Goal: Task Accomplishment & Management: Manage account settings

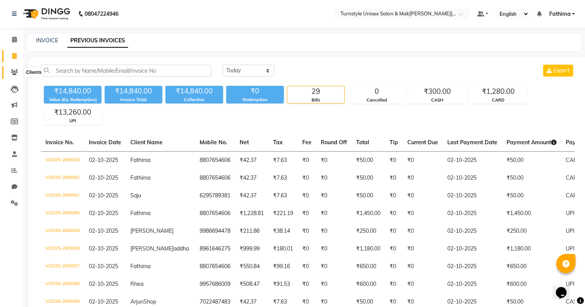
click at [14, 70] on icon at bounding box center [14, 72] width 7 height 6
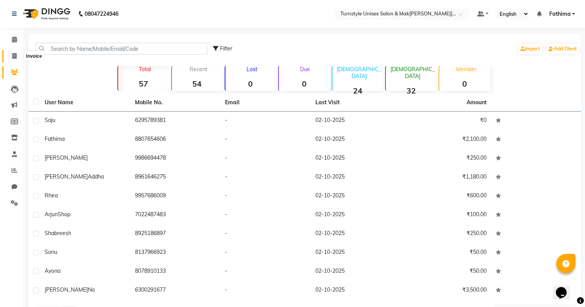
click at [13, 57] on icon at bounding box center [14, 56] width 4 height 6
select select "service"
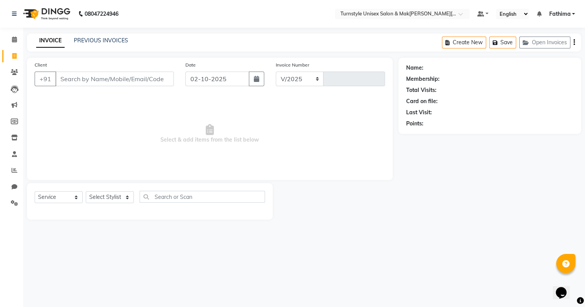
select select "9091"
type input "0064"
type input "8900707888"
click at [162, 76] on span "Add Client" at bounding box center [155, 79] width 30 height 8
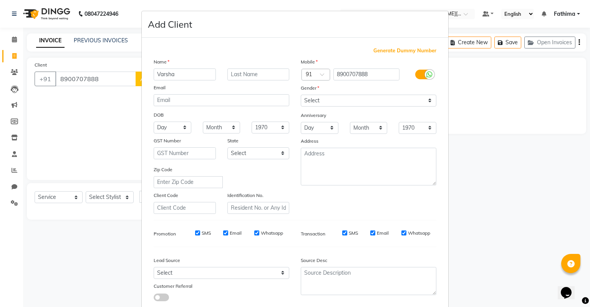
type input "Varsha"
click at [323, 102] on select "Select Male Female Other Prefer Not To Say" at bounding box center [369, 101] width 136 height 12
select select "female"
click at [301, 95] on select "Select Male Female Other Prefer Not To Say" at bounding box center [369, 101] width 136 height 12
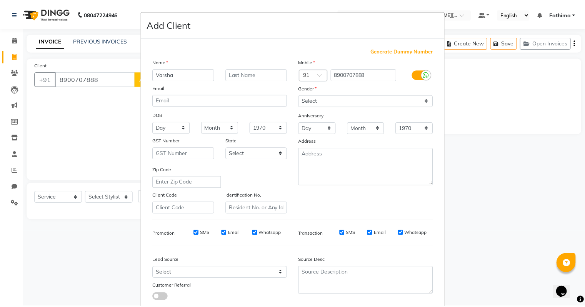
scroll to position [52, 0]
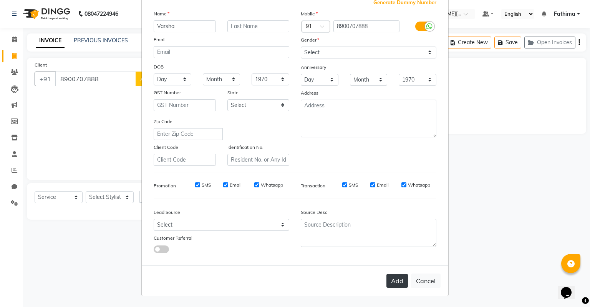
click at [395, 278] on button "Add" at bounding box center [398, 281] width 22 height 14
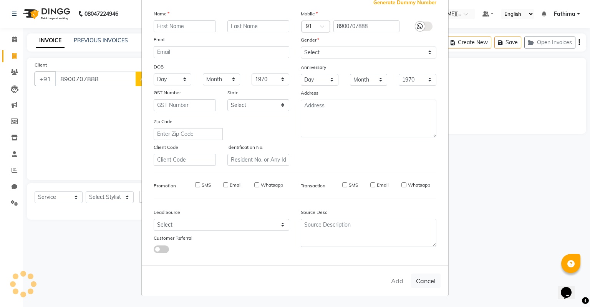
select select
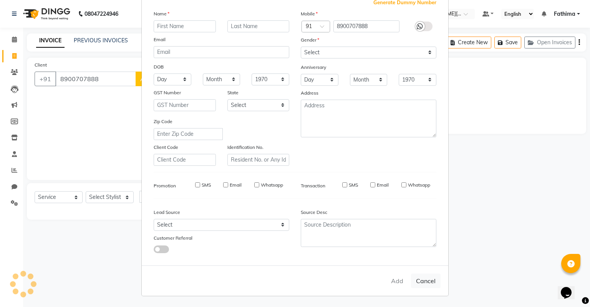
select select
checkbox input "false"
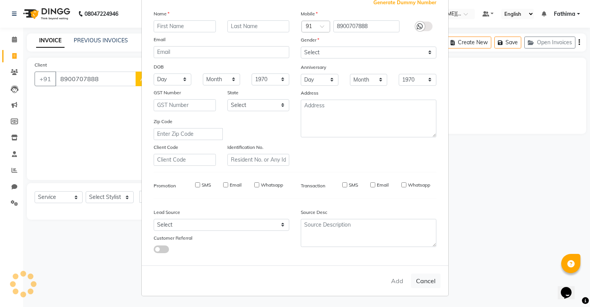
checkbox input "false"
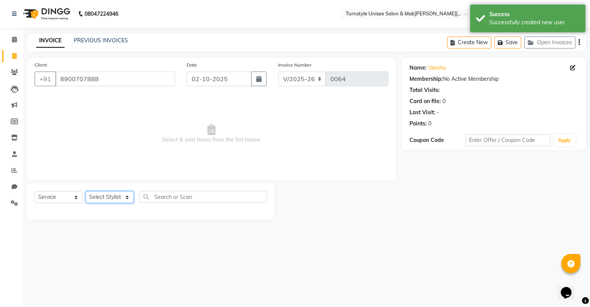
click at [107, 195] on select "Select Stylist Fathima Jeetu Lalita Saif Saju Sara Semoli Shadil Shahrukh Uvaish" at bounding box center [110, 197] width 48 height 12
select select "93345"
click at [86, 191] on select "Select Stylist Fathima Jeetu Lalita Saif Saju Sara Semoli Shadil Shahrukh Uvaish" at bounding box center [110, 197] width 48 height 12
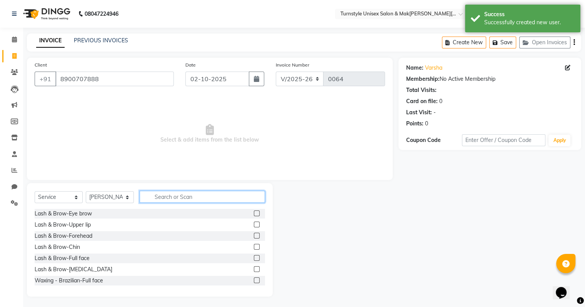
click at [155, 192] on input "text" at bounding box center [202, 197] width 125 height 12
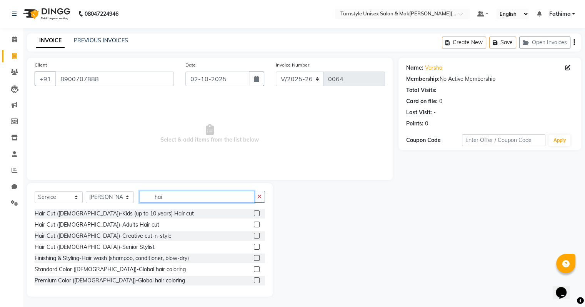
type input "hai"
click at [254, 236] on label at bounding box center [257, 236] width 6 height 6
click at [254, 236] on input "checkbox" at bounding box center [256, 235] width 5 height 5
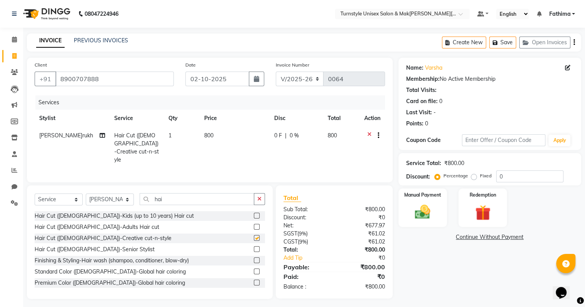
checkbox input "false"
click at [434, 200] on div "Manual Payment" at bounding box center [422, 208] width 50 height 40
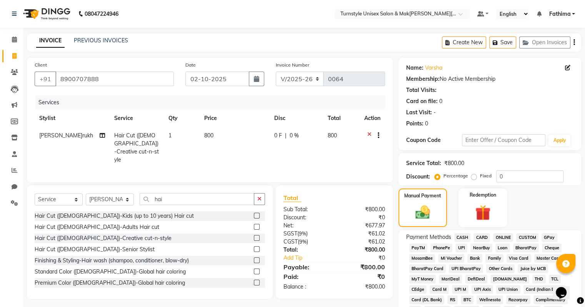
click at [463, 246] on span "UPI" at bounding box center [461, 247] width 12 height 9
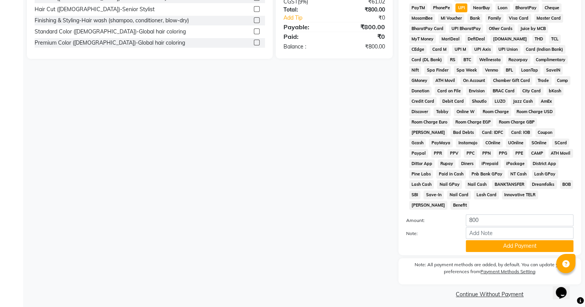
scroll to position [240, 0]
click at [528, 241] on button "Add Payment" at bounding box center [519, 246] width 108 height 12
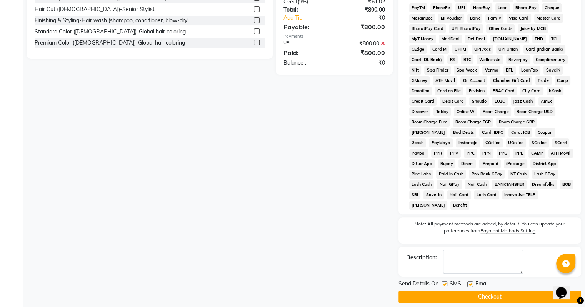
click at [494, 294] on button "Checkout" at bounding box center [489, 297] width 183 height 12
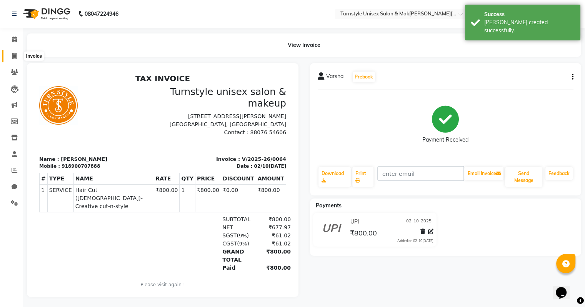
click at [14, 55] on icon at bounding box center [14, 56] width 4 height 6
select select "9091"
select select "service"
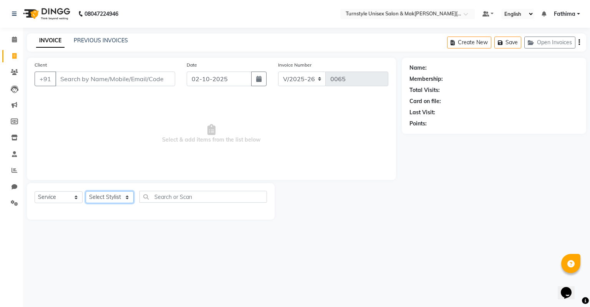
click at [108, 201] on select "Select Stylist Fathima Jeetu Lalita Saif Saju Sara Semoli Shadil Shahrukh Uvaish" at bounding box center [110, 197] width 48 height 12
select select "92761"
click at [86, 191] on select "Select Stylist Fathima Jeetu Lalita Saif Saju Sara Semoli Shadil Shahrukh Uvaish" at bounding box center [110, 197] width 48 height 12
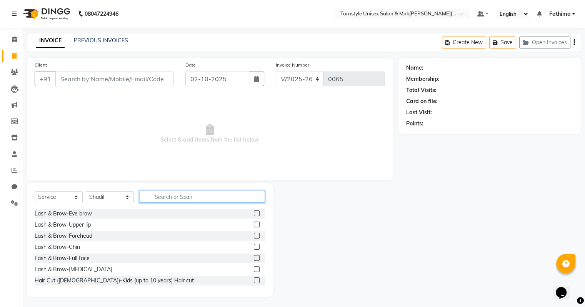
click at [152, 196] on input "text" at bounding box center [202, 197] width 125 height 12
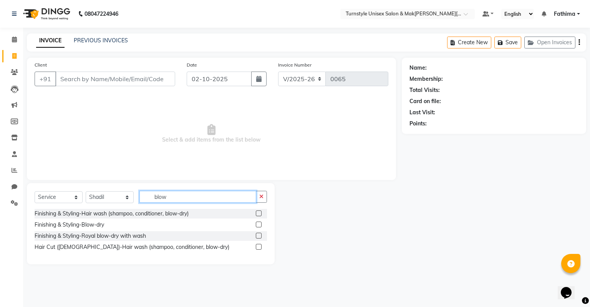
type input "blow"
click at [257, 226] on label at bounding box center [259, 224] width 6 height 6
click at [257, 226] on input "checkbox" at bounding box center [258, 224] width 5 height 5
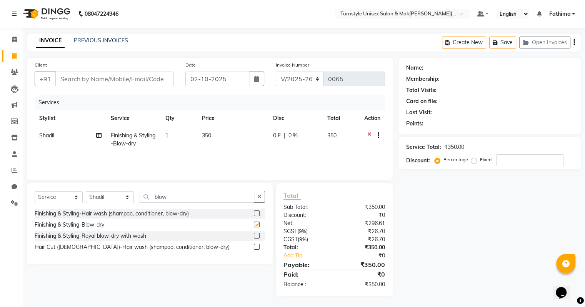
checkbox input "false"
click at [217, 138] on td "350" at bounding box center [232, 139] width 71 height 25
select select "92761"
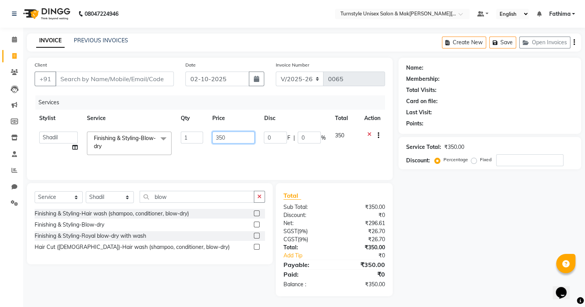
click at [224, 139] on input "350" at bounding box center [233, 137] width 42 height 12
type input "3"
type input "600"
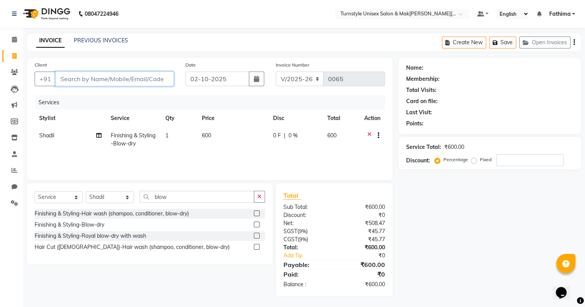
click at [148, 78] on input "Client" at bounding box center [114, 78] width 118 height 15
type input "8"
type input "0"
type input "8016568058"
click at [153, 80] on span "Add Client" at bounding box center [154, 79] width 30 height 8
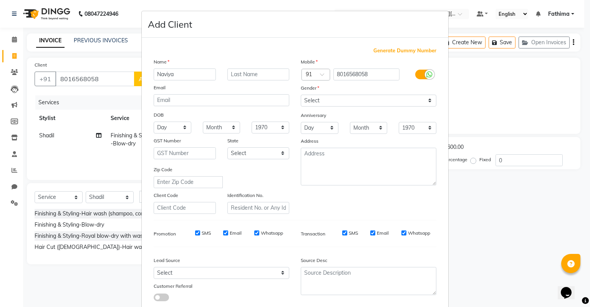
type input "Naviya"
click at [307, 96] on select "Select Male Female Other Prefer Not To Say" at bounding box center [369, 101] width 136 height 12
select select "female"
click at [301, 95] on select "Select Male Female Other Prefer Not To Say" at bounding box center [369, 101] width 136 height 12
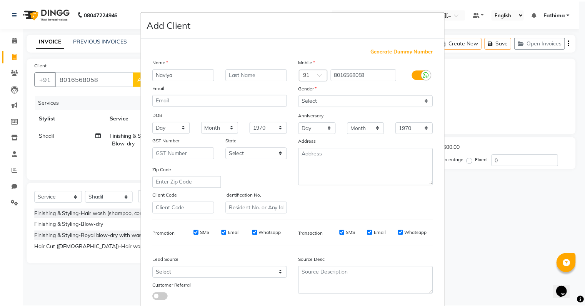
scroll to position [52, 0]
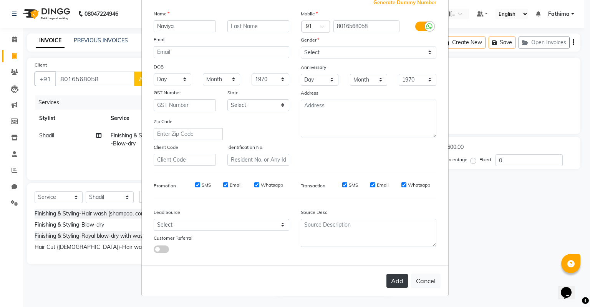
click at [402, 275] on button "Add" at bounding box center [398, 281] width 22 height 14
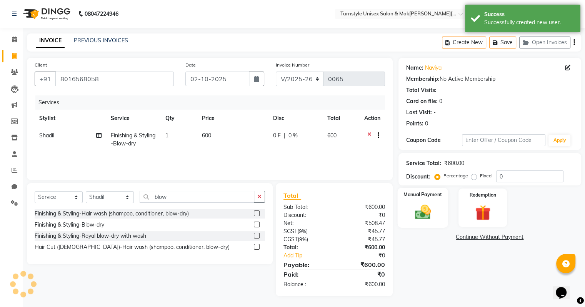
click at [426, 201] on div "Manual Payment" at bounding box center [422, 208] width 50 height 40
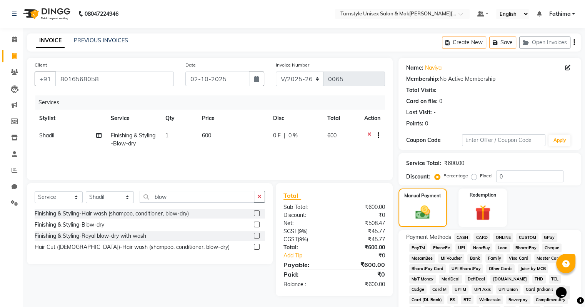
click at [464, 237] on span "CASH" at bounding box center [462, 237] width 17 height 9
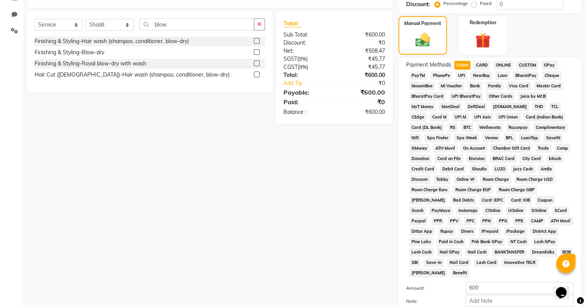
scroll to position [240, 0]
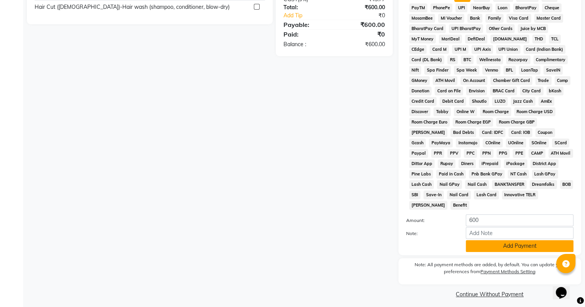
click at [534, 246] on button "Add Payment" at bounding box center [519, 246] width 108 height 12
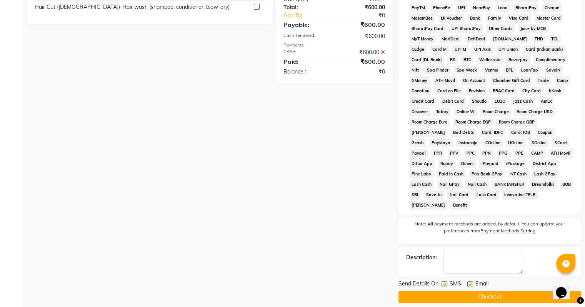
click at [468, 281] on label at bounding box center [470, 284] width 6 height 6
click at [468, 282] on input "checkbox" at bounding box center [469, 284] width 5 height 5
checkbox input "false"
click at [468, 294] on button "Checkout" at bounding box center [489, 297] width 183 height 12
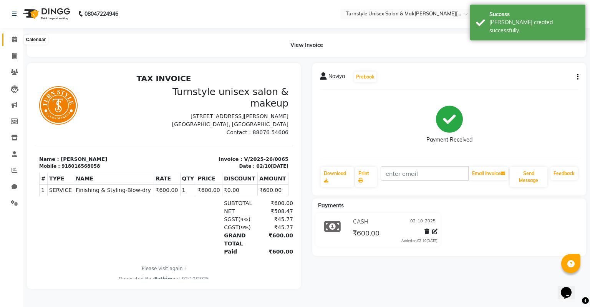
click at [12, 41] on icon at bounding box center [14, 40] width 5 height 6
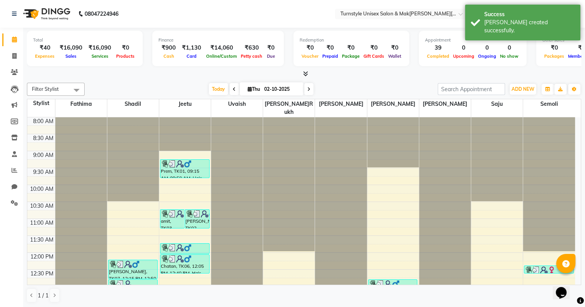
click at [304, 73] on icon at bounding box center [305, 74] width 5 height 6
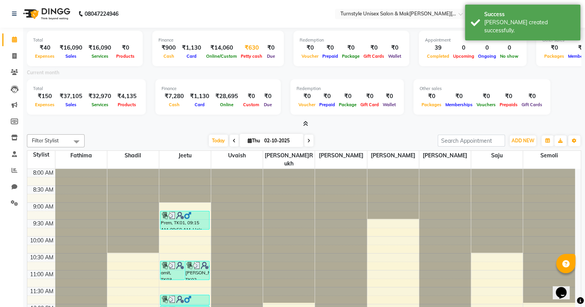
click at [244, 49] on div "₹630" at bounding box center [251, 47] width 25 height 9
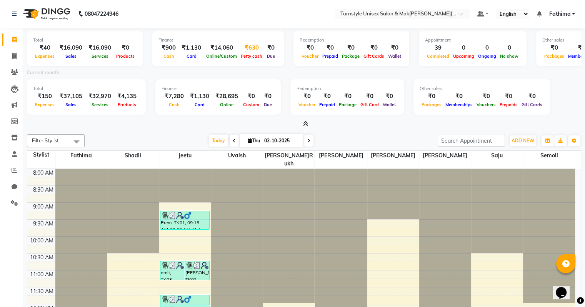
select select "8352"
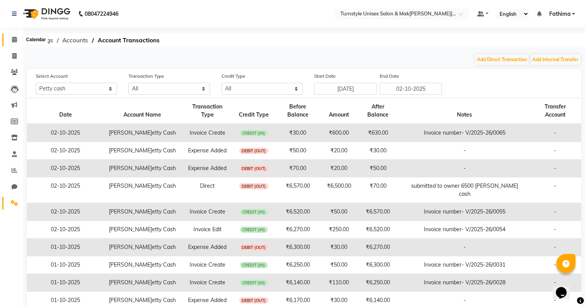
click at [17, 38] on span at bounding box center [14, 39] width 13 height 9
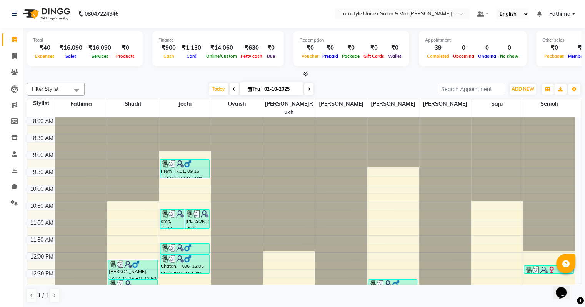
click at [304, 72] on icon at bounding box center [305, 74] width 5 height 6
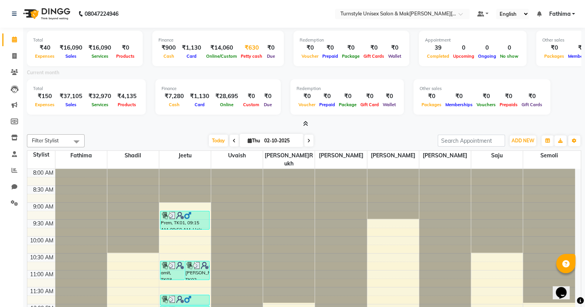
click at [243, 48] on div "₹630" at bounding box center [251, 47] width 25 height 9
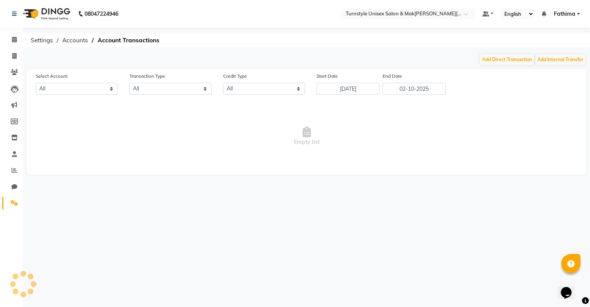
select select "8352"
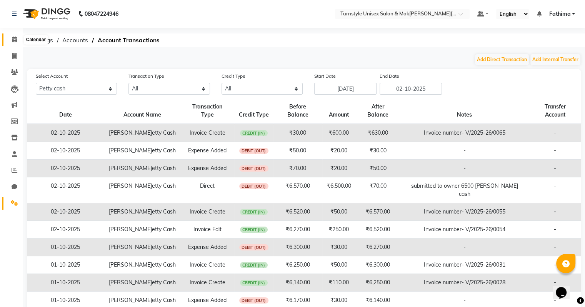
click at [14, 43] on span at bounding box center [14, 39] width 13 height 9
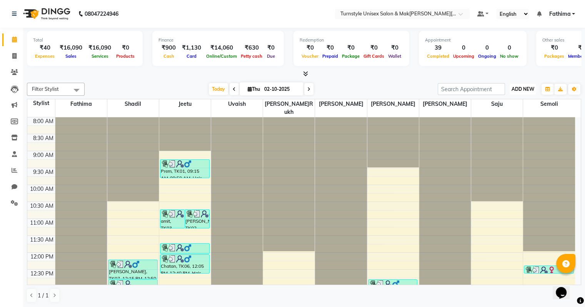
click at [523, 86] on span "ADD NEW" at bounding box center [522, 89] width 23 height 6
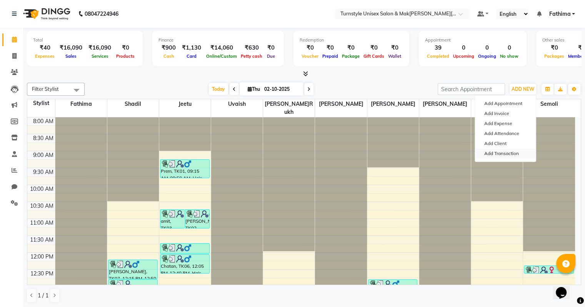
click at [510, 155] on link "Add Transaction" at bounding box center [505, 153] width 61 height 10
select select "direct"
select select
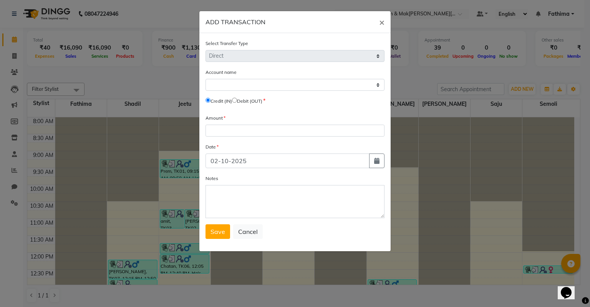
click at [237, 100] on input "radio" at bounding box center [234, 100] width 5 height 5
radio input "true"
click at [256, 133] on input "number" at bounding box center [295, 131] width 179 height 12
type input "500"
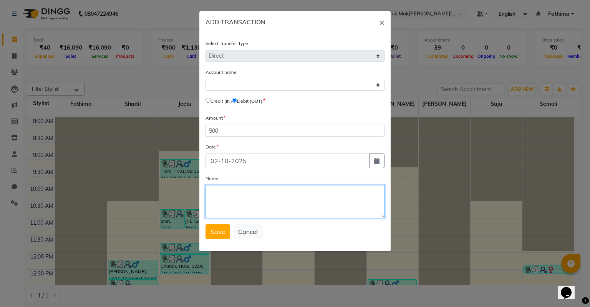
click at [227, 204] on textarea "Notes" at bounding box center [295, 201] width 179 height 33
type textarea "client cash 500 given to owner"
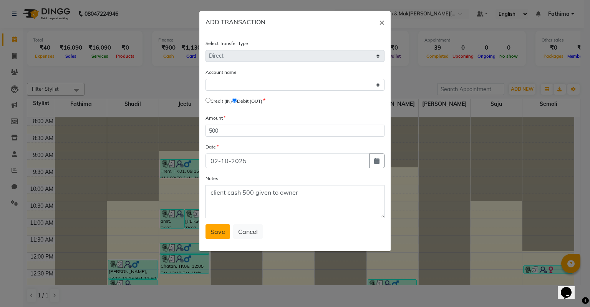
click at [216, 231] on span "Save" at bounding box center [218, 232] width 15 height 8
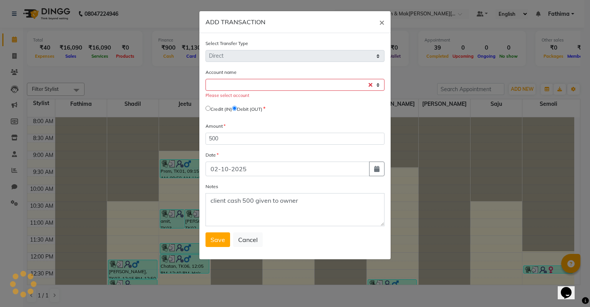
click at [256, 93] on div "Account name Select Petty Cash Default Account Please select account" at bounding box center [295, 83] width 179 height 31
click at [255, 85] on select "Select Petty Cash Default Account" at bounding box center [295, 85] width 179 height 12
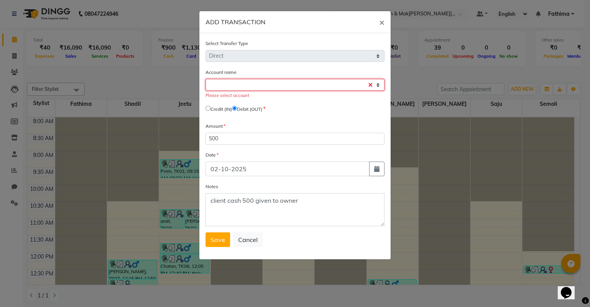
select select "8352"
click at [206, 80] on select "Select Petty Cash Default Account" at bounding box center [295, 85] width 179 height 12
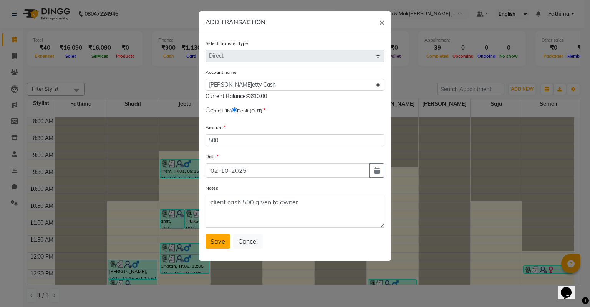
click at [224, 245] on span "Save" at bounding box center [218, 241] width 15 height 8
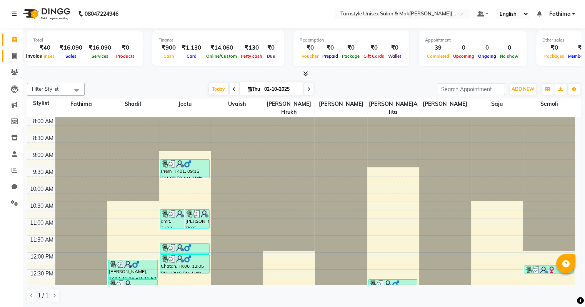
click at [12, 52] on span at bounding box center [14, 56] width 13 height 9
select select "service"
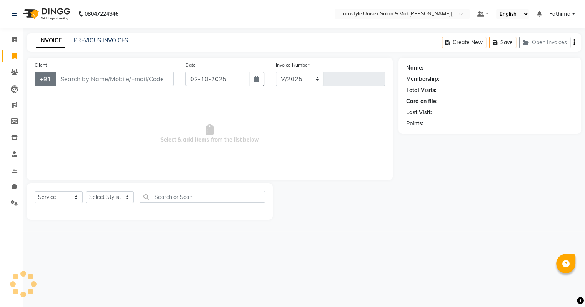
select select "9091"
type input "0066"
click at [95, 39] on link "PREVIOUS INVOICES" at bounding box center [101, 40] width 54 height 7
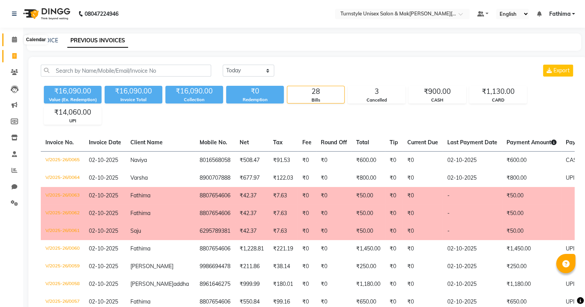
click at [13, 36] on span at bounding box center [14, 39] width 13 height 9
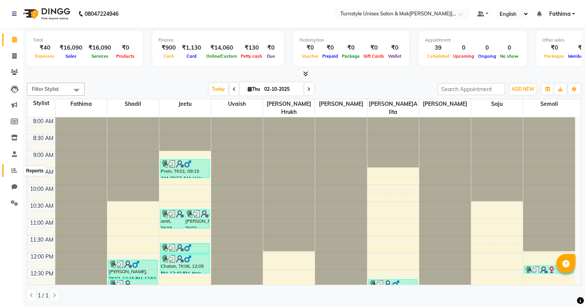
click at [12, 170] on icon at bounding box center [15, 170] width 6 height 6
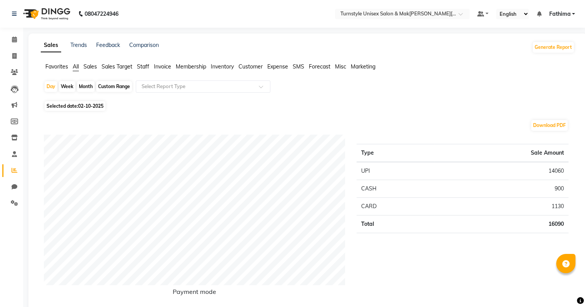
click at [141, 67] on span "Staff" at bounding box center [143, 66] width 12 height 7
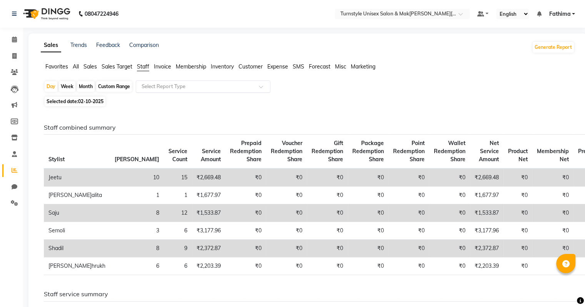
click at [163, 85] on input "text" at bounding box center [195, 87] width 111 height 8
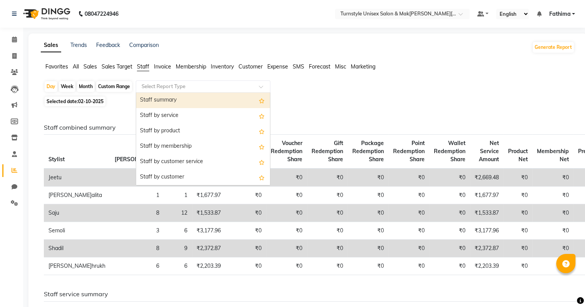
click at [168, 99] on div "Staff summary" at bounding box center [203, 100] width 134 height 15
select select "full_report"
select select "pdf"
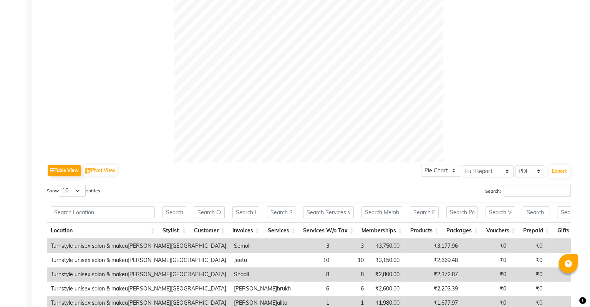
scroll to position [317, 0]
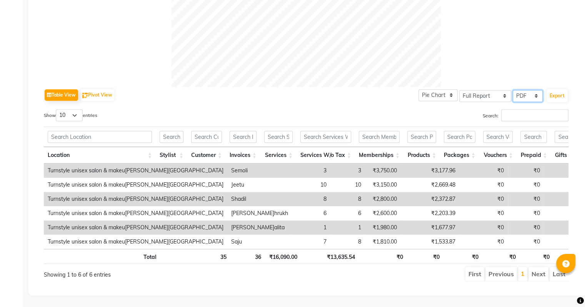
click at [400, 90] on select "Select CSV PDF" at bounding box center [527, 96] width 30 height 12
click at [400, 89] on button "Export" at bounding box center [556, 95] width 21 height 13
select select "monospace"
select select "8px"
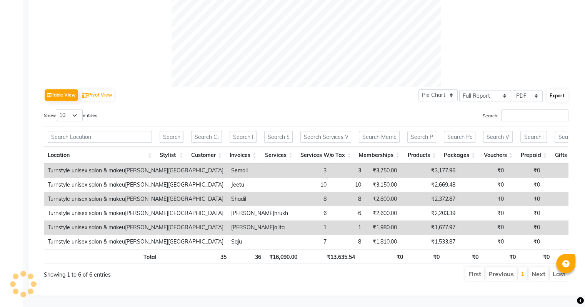
select select "template_1"
select select "A4"
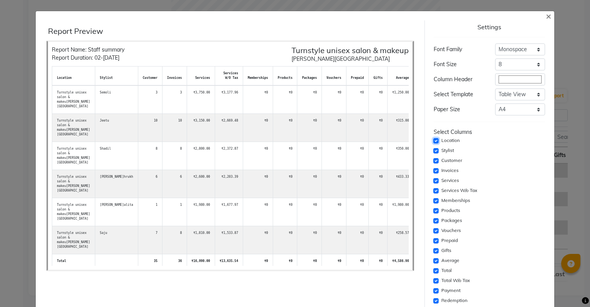
click at [400, 138] on input "checkbox" at bounding box center [436, 140] width 5 height 5
checkbox input "false"
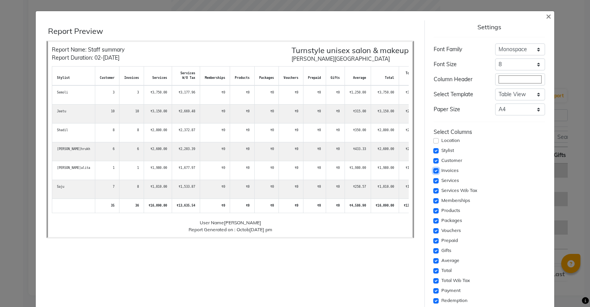
click at [400, 172] on input "checkbox" at bounding box center [436, 170] width 5 height 5
checkbox input "false"
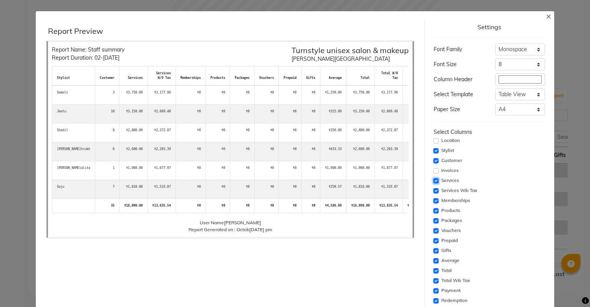
click at [400, 178] on input "checkbox" at bounding box center [436, 180] width 5 height 5
checkbox input "false"
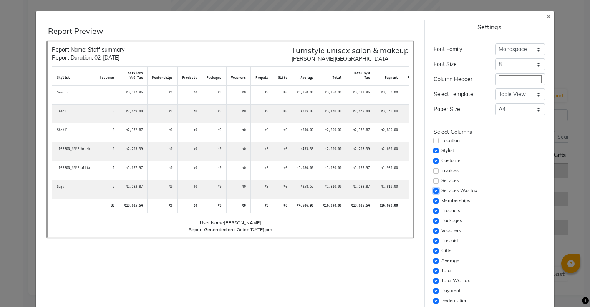
click at [400, 190] on input "checkbox" at bounding box center [436, 190] width 5 height 5
checkbox input "false"
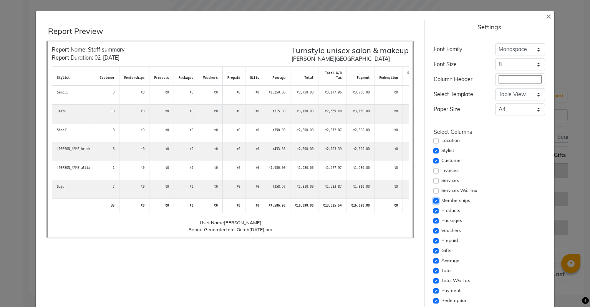
click at [400, 202] on input "checkbox" at bounding box center [436, 200] width 5 height 5
checkbox input "false"
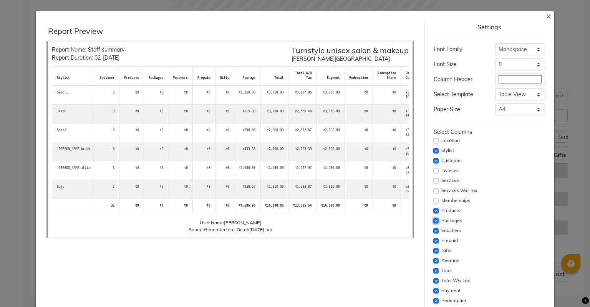
click at [400, 221] on input "checkbox" at bounding box center [436, 220] width 5 height 5
checkbox input "false"
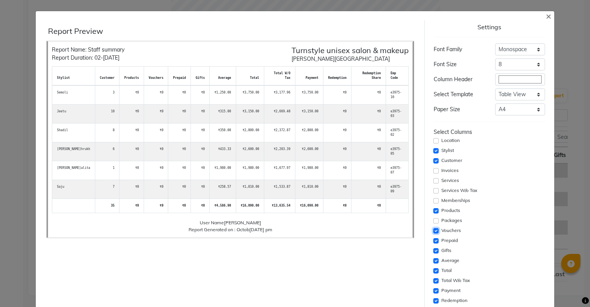
click at [400, 230] on input "checkbox" at bounding box center [436, 230] width 5 height 5
checkbox input "false"
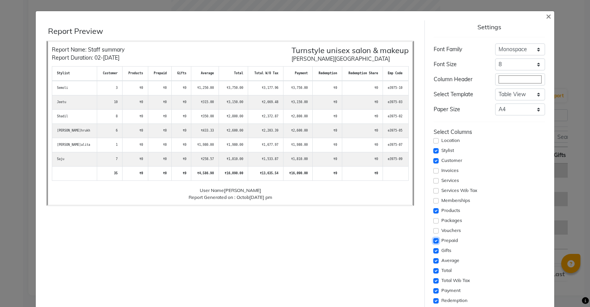
click at [400, 238] on input "checkbox" at bounding box center [436, 240] width 5 height 5
checkbox input "false"
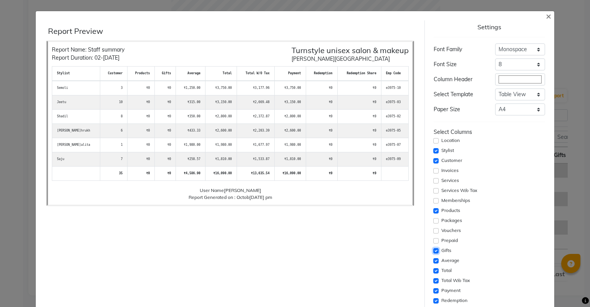
click at [400, 249] on input "checkbox" at bounding box center [436, 250] width 5 height 5
checkbox input "false"
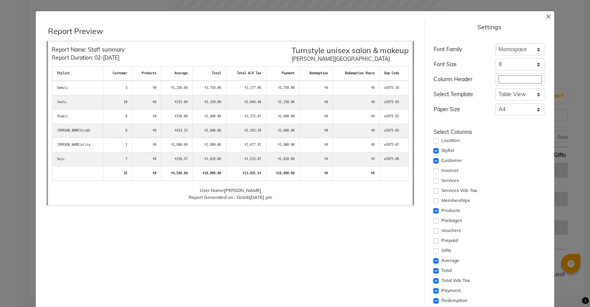
click at [400, 259] on div "Average" at bounding box center [489, 260] width 111 height 9
click at [400, 280] on div "Total W/o Tax" at bounding box center [489, 280] width 111 height 9
click at [400, 282] on input "checkbox" at bounding box center [436, 280] width 5 height 5
checkbox input "false"
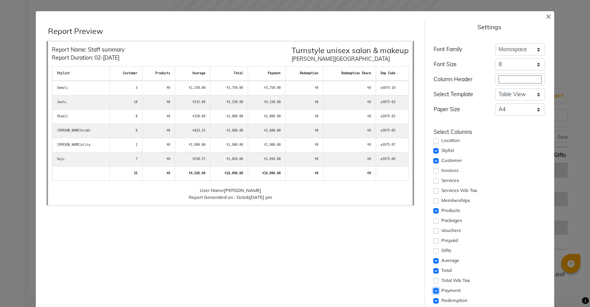
click at [400, 291] on input "checkbox" at bounding box center [436, 290] width 5 height 5
checkbox input "false"
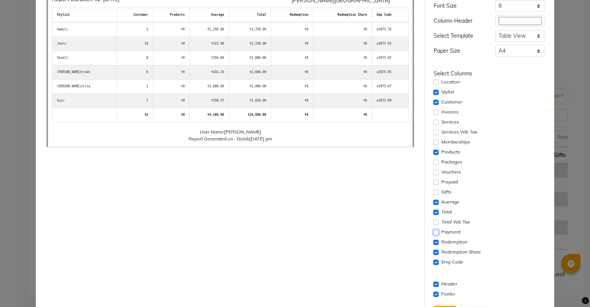
scroll to position [77, 0]
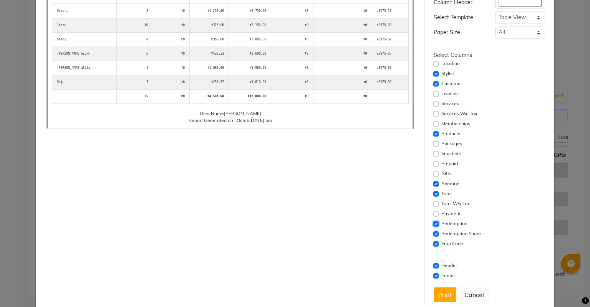
click at [400, 223] on input "checkbox" at bounding box center [436, 223] width 5 height 5
checkbox input "false"
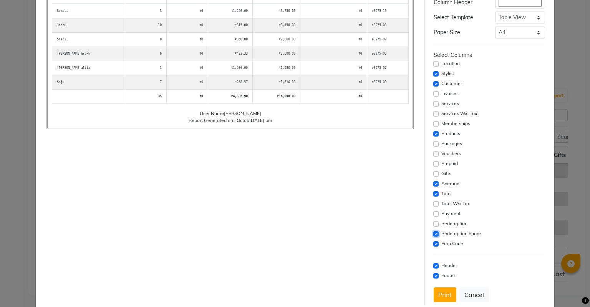
click at [400, 232] on input "checkbox" at bounding box center [436, 233] width 5 height 5
checkbox input "false"
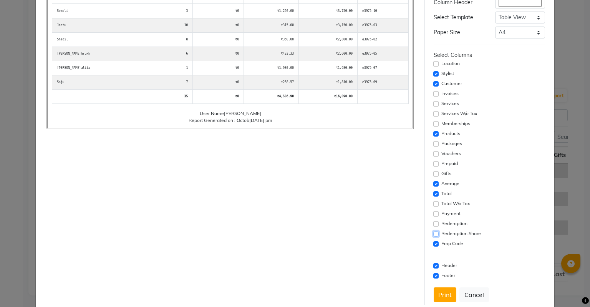
scroll to position [0, 0]
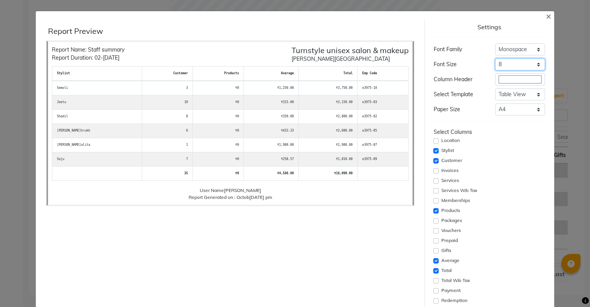
click at [400, 65] on select "Select 8 9 10 11 12 13 14 15 16 17 18 19 20" at bounding box center [520, 64] width 50 height 12
select select "14px"
click at [400, 58] on select "Select 8 9 10 11 12 13 14 15 16 17 18 19 20" at bounding box center [520, 64] width 50 height 12
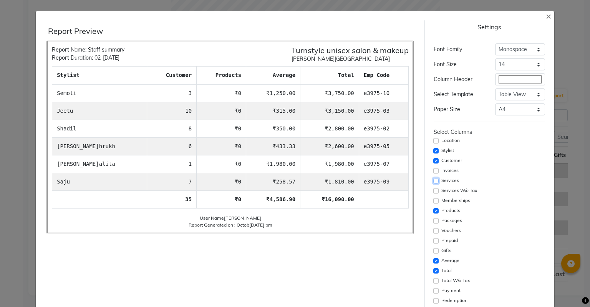
click at [400, 181] on input "checkbox" at bounding box center [436, 180] width 5 height 5
checkbox input "true"
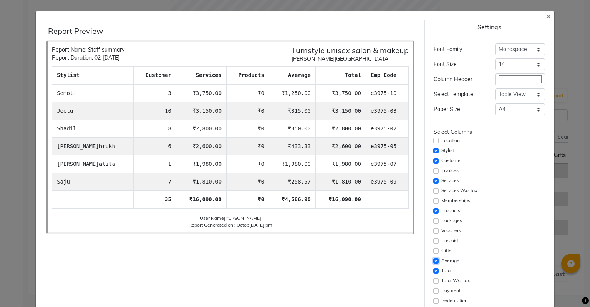
click at [400, 262] on input "checkbox" at bounding box center [436, 260] width 5 height 5
checkbox input "false"
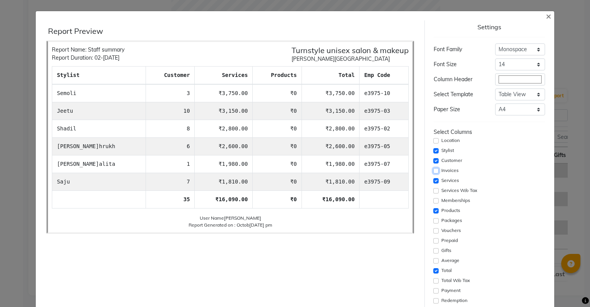
click at [400, 170] on input "checkbox" at bounding box center [436, 170] width 5 height 5
checkbox input "true"
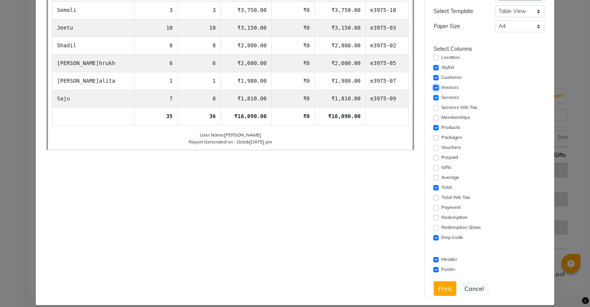
scroll to position [91, 0]
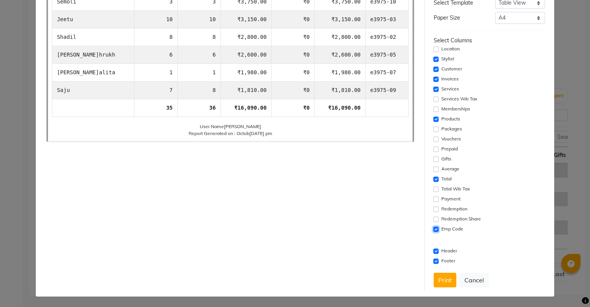
click at [400, 229] on input "checkbox" at bounding box center [436, 228] width 5 height 5
checkbox input "false"
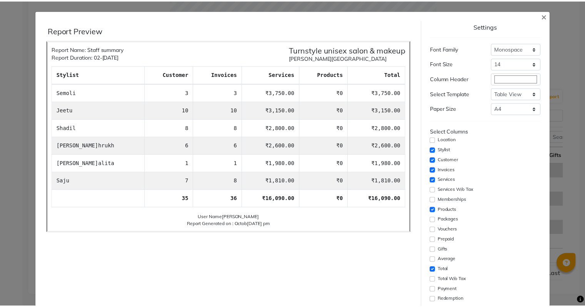
scroll to position [0, 0]
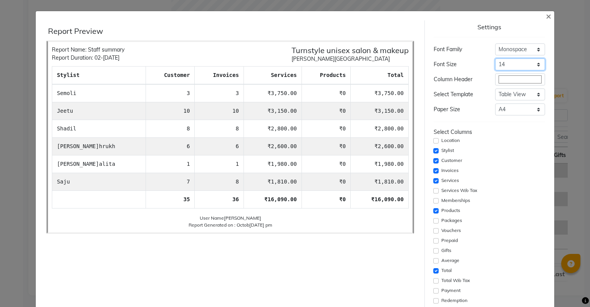
click at [400, 65] on select "Select 8 9 10 11 12 13 14 15 16 17 18 19 20" at bounding box center [520, 64] width 50 height 12
select select "19px"
click at [400, 58] on select "Select 8 9 10 11 12 13 14 15 16 17 18 19 20" at bounding box center [520, 64] width 50 height 12
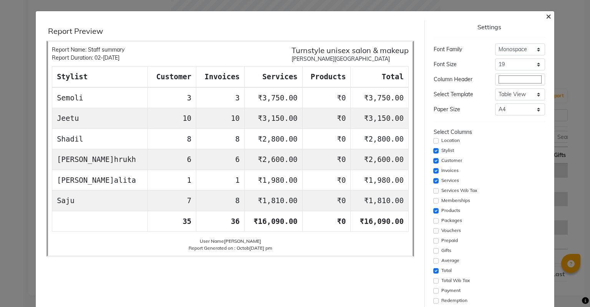
click at [400, 14] on span "×" at bounding box center [548, 16] width 5 height 12
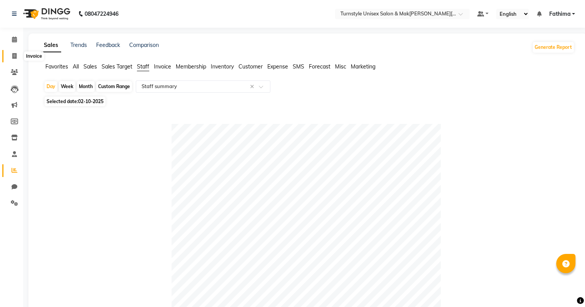
click at [16, 56] on icon at bounding box center [14, 56] width 4 height 6
select select "service"
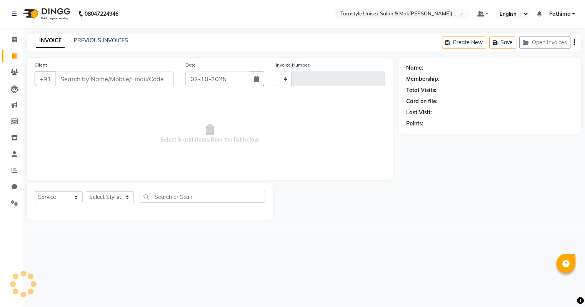
type input "0066"
select select "9091"
click at [14, 42] on icon at bounding box center [14, 40] width 5 height 6
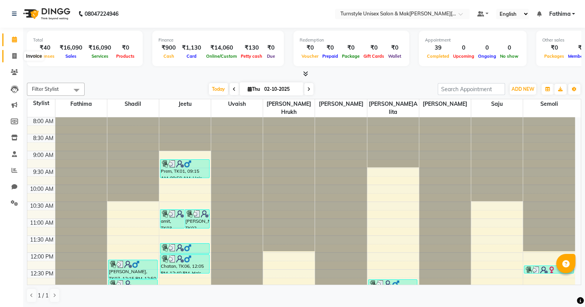
click at [11, 58] on span at bounding box center [14, 56] width 13 height 9
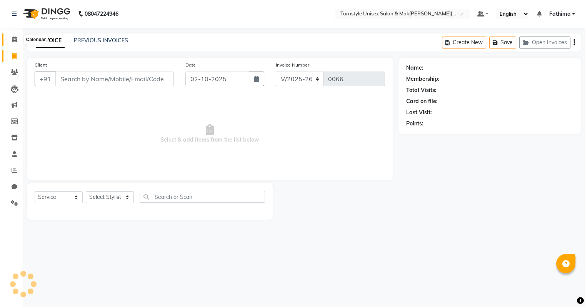
click at [13, 41] on icon at bounding box center [14, 40] width 5 height 6
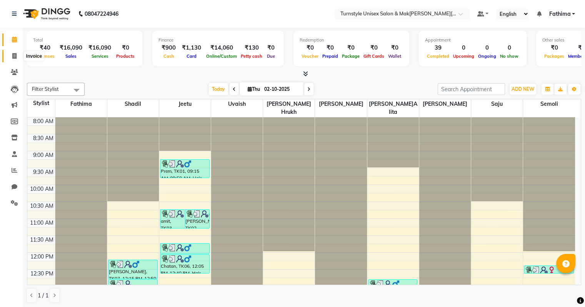
click at [17, 53] on span at bounding box center [14, 56] width 13 height 9
select select "9091"
select select "service"
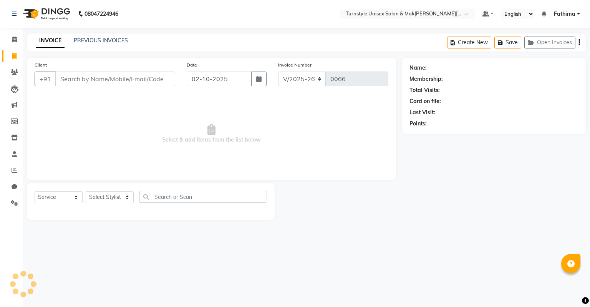
click at [84, 76] on input "Client" at bounding box center [115, 78] width 120 height 15
type input "9920828901"
drag, startPoint x: 586, startPoint y: 28, endPoint x: 460, endPoint y: 60, distance: 129.3
drag, startPoint x: 460, startPoint y: 60, endPoint x: 147, endPoint y: 83, distance: 314.1
click at [147, 83] on button "Add Client" at bounding box center [156, 78] width 40 height 15
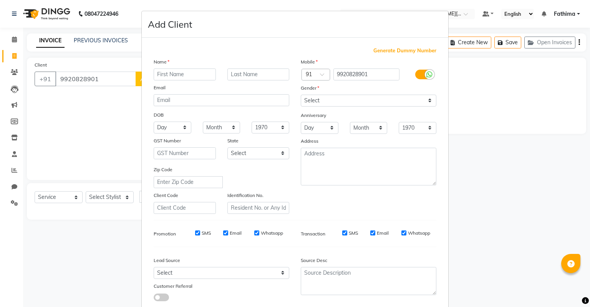
click at [182, 78] on input "text" at bounding box center [185, 74] width 62 height 12
type input "Sharu"
click at [368, 98] on select "Select Male Female Other Prefer Not To Say" at bounding box center [369, 101] width 136 height 12
select select "female"
click at [301, 95] on select "Select Male Female Other Prefer Not To Say" at bounding box center [369, 101] width 136 height 12
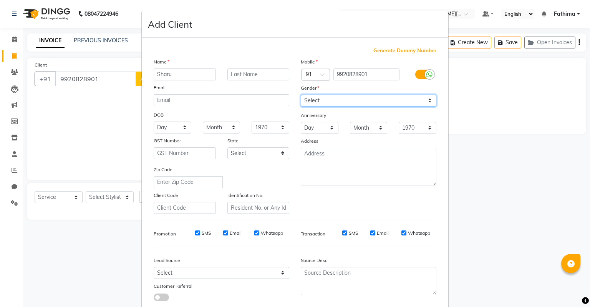
click at [376, 103] on select "Select Male Female Other Prefer Not To Say" at bounding box center [369, 101] width 136 height 12
click at [301, 95] on select "Select Male Female Other Prefer Not To Say" at bounding box center [369, 101] width 136 height 12
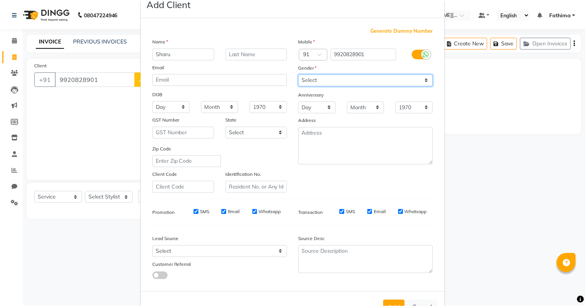
scroll to position [52, 0]
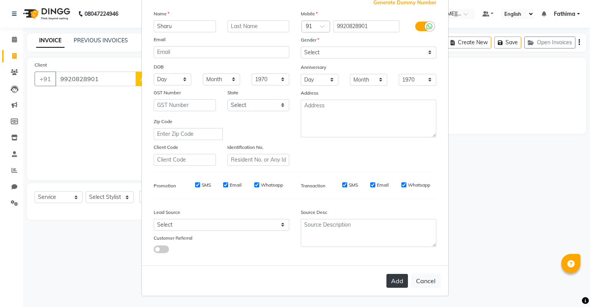
click at [395, 276] on button "Add" at bounding box center [398, 281] width 22 height 14
select select
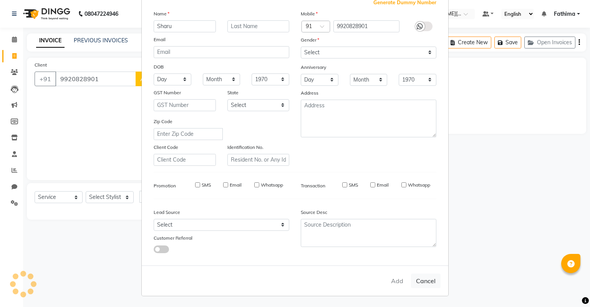
select select
checkbox input "false"
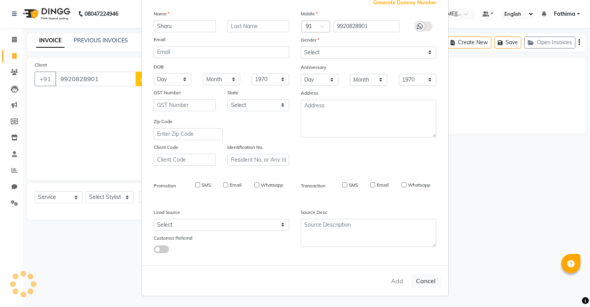
checkbox input "false"
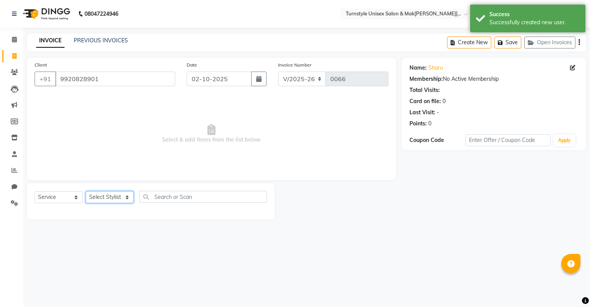
click at [113, 198] on select "Select Stylist Fathima Jeetu Lalita Saif Saju Sara Semoli Shadil Shahrukh Uvaish" at bounding box center [110, 197] width 48 height 12
select select "93350"
click at [86, 191] on select "Select Stylist Fathima Jeetu Lalita Saif Saju Sara Semoli Shadil Shahrukh Uvaish" at bounding box center [110, 197] width 48 height 12
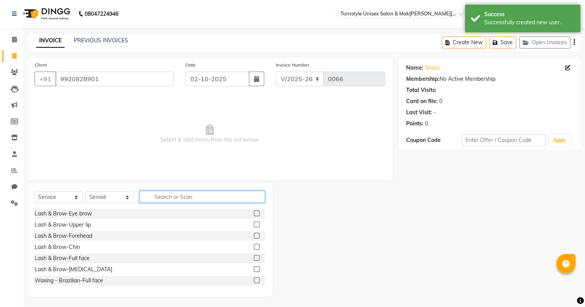
click at [150, 198] on input "text" at bounding box center [202, 197] width 125 height 12
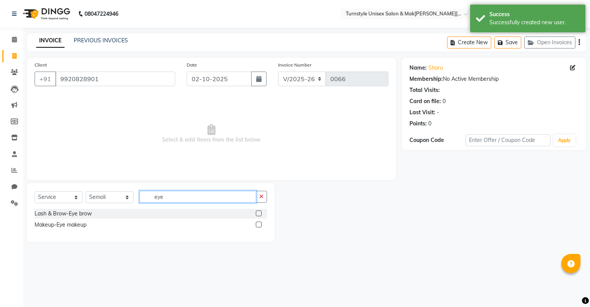
type input "eye"
click at [259, 212] on label at bounding box center [259, 213] width 6 height 6
click at [259, 212] on input "checkbox" at bounding box center [258, 213] width 5 height 5
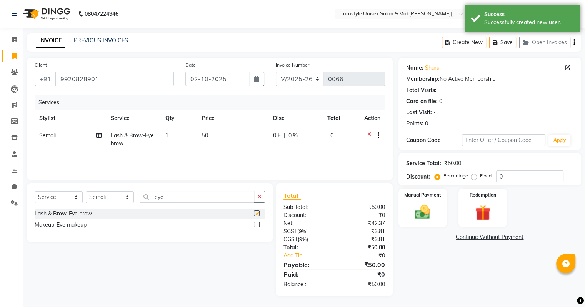
checkbox input "false"
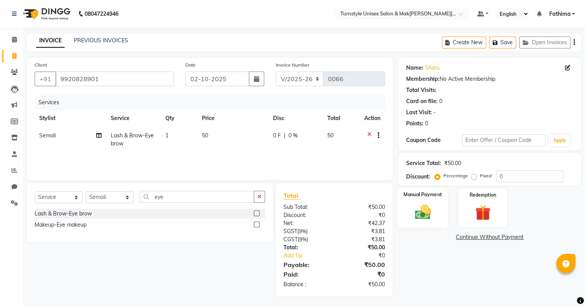
click at [400, 214] on div "Manual Payment" at bounding box center [422, 208] width 50 height 40
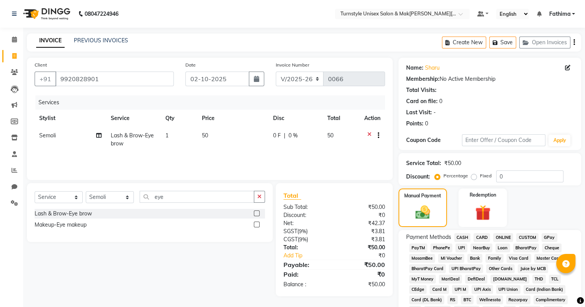
click at [400, 250] on span "UPI" at bounding box center [461, 247] width 12 height 9
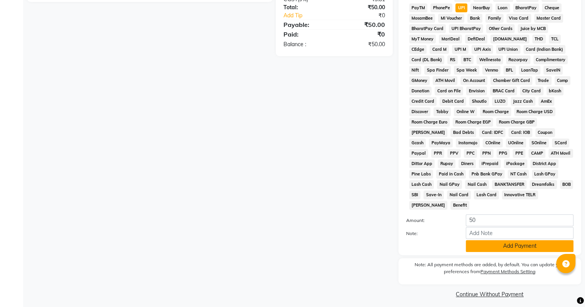
click at [400, 246] on button "Add Payment" at bounding box center [519, 246] width 108 height 12
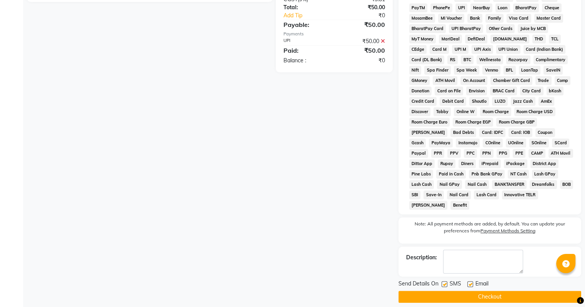
click at [400, 281] on label at bounding box center [470, 284] width 6 height 6
click at [400, 282] on input "checkbox" at bounding box center [469, 284] width 5 height 5
checkbox input "false"
click at [400, 291] on button "Checkout" at bounding box center [489, 297] width 183 height 12
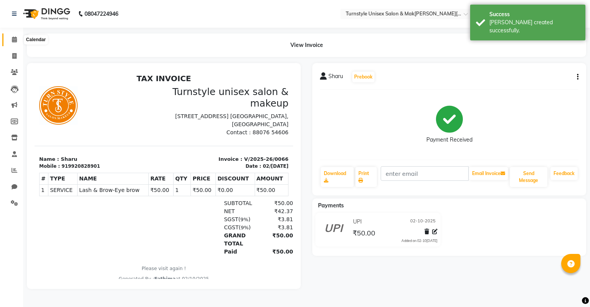
click at [11, 40] on span at bounding box center [14, 39] width 13 height 9
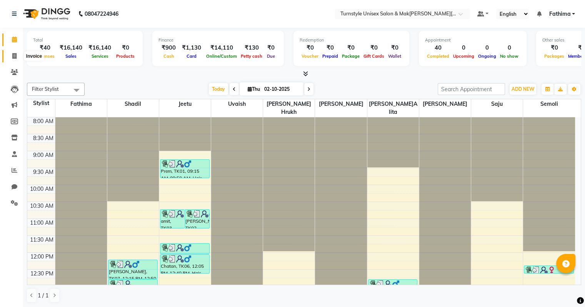
click at [14, 53] on icon at bounding box center [14, 56] width 4 height 6
select select "9091"
select select "service"
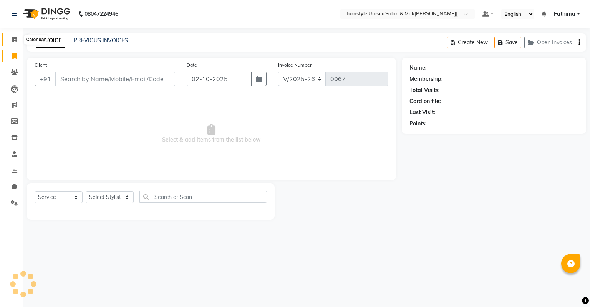
click at [12, 42] on icon at bounding box center [14, 40] width 5 height 6
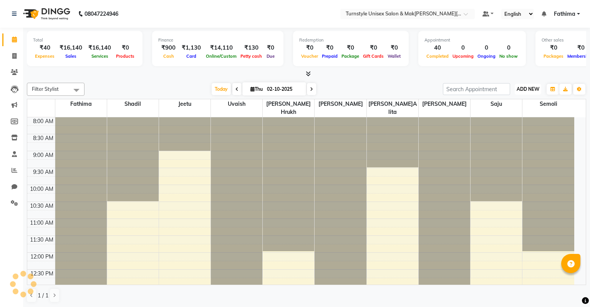
click at [400, 88] on span "ADD NEW" at bounding box center [528, 89] width 23 height 6
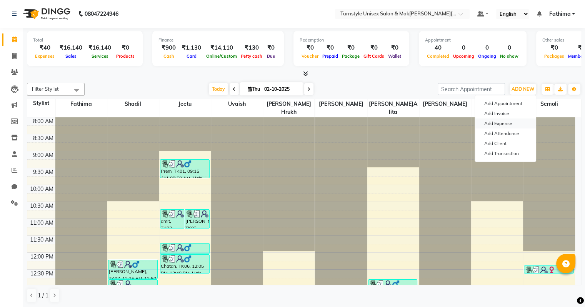
click at [400, 122] on link "Add Expense" at bounding box center [505, 123] width 61 height 10
select select "8353"
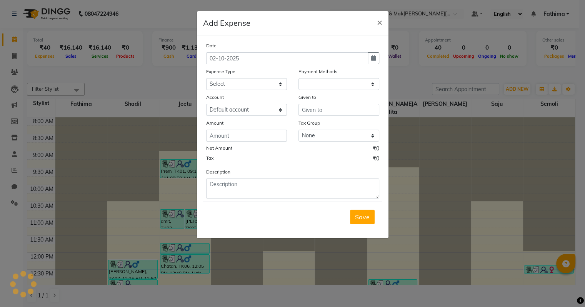
select select "1"
select select "8352"
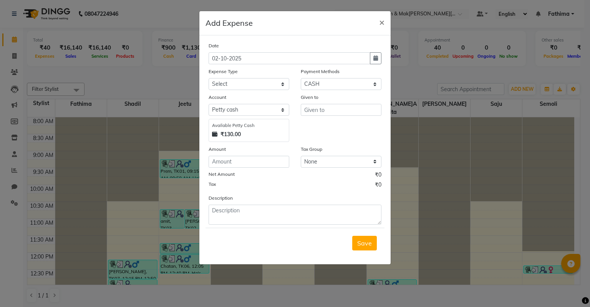
click at [277, 155] on div "Amount" at bounding box center [249, 150] width 81 height 11
click at [277, 166] on input "number" at bounding box center [249, 162] width 81 height 12
type input "30"
click at [258, 185] on div "Tax ₹0" at bounding box center [295, 186] width 173 height 10
click at [260, 218] on textarea at bounding box center [295, 214] width 173 height 20
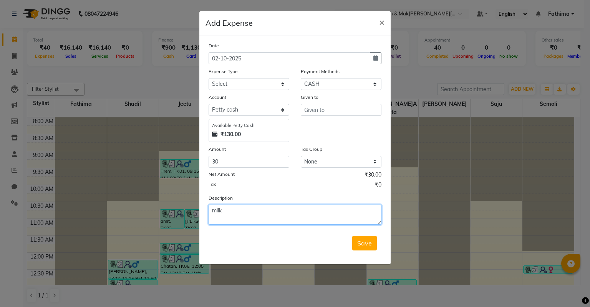
type textarea "milk"
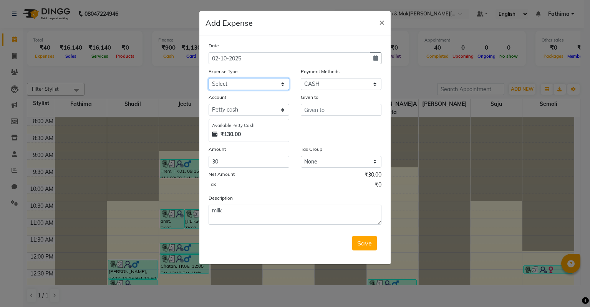
click at [261, 81] on select "Select Advance Salary Bank charges Car maintenance Cash transfer to bank Cash t…" at bounding box center [249, 84] width 81 height 12
select select "18"
click at [209, 79] on select "Select Advance Salary Bank charges Car maintenance Cash transfer to bank Cash t…" at bounding box center [249, 84] width 81 height 12
click at [271, 113] on select "Select Petty cash Default account" at bounding box center [249, 110] width 81 height 12
click at [209, 105] on select "Select Petty cash Default account" at bounding box center [249, 110] width 81 height 12
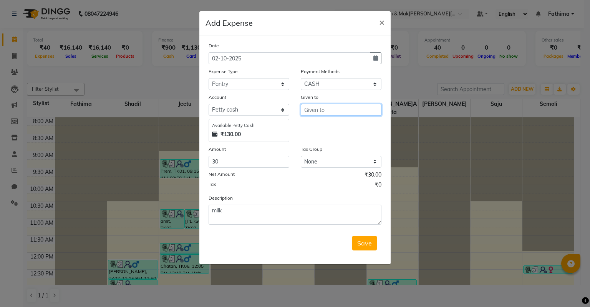
click at [337, 108] on input "text" at bounding box center [341, 110] width 81 height 12
type input "semoli"
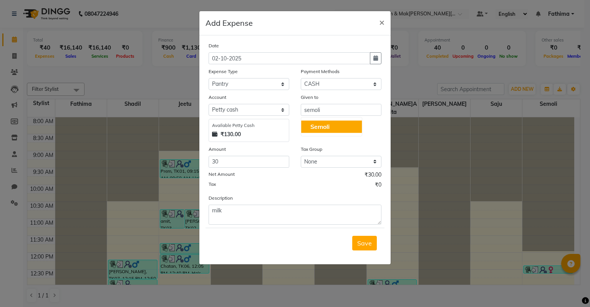
click at [331, 140] on div "Given to semoli Semoli" at bounding box center [341, 117] width 92 height 49
click at [357, 244] on button "Save" at bounding box center [364, 243] width 25 height 15
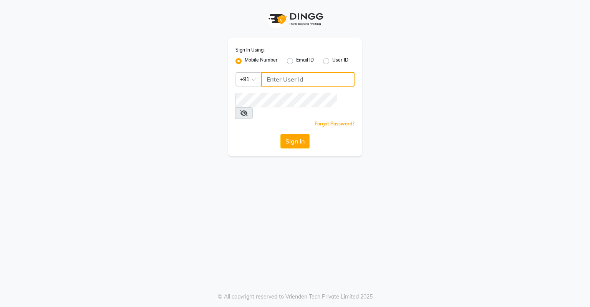
click at [265, 81] on input "Username" at bounding box center [307, 79] width 93 height 15
type input "8807654606"
click at [296, 134] on button "Sign In" at bounding box center [295, 141] width 29 height 15
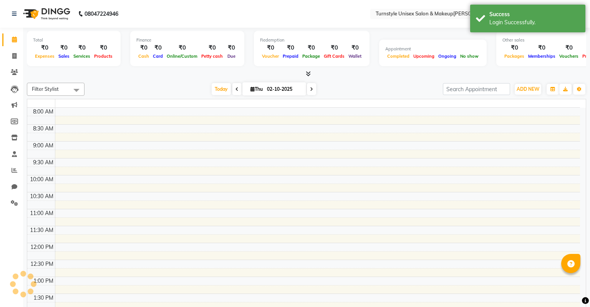
select select "en"
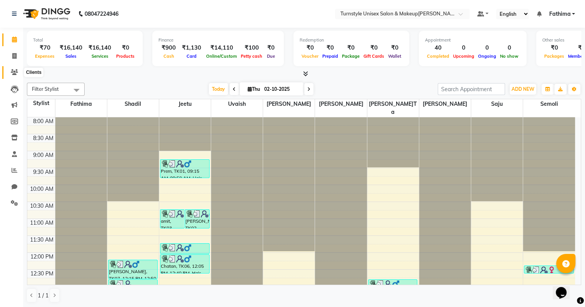
click at [15, 71] on icon at bounding box center [14, 72] width 7 height 6
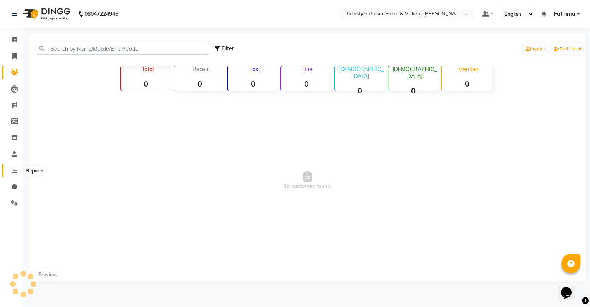
click at [13, 170] on icon at bounding box center [15, 170] width 6 height 6
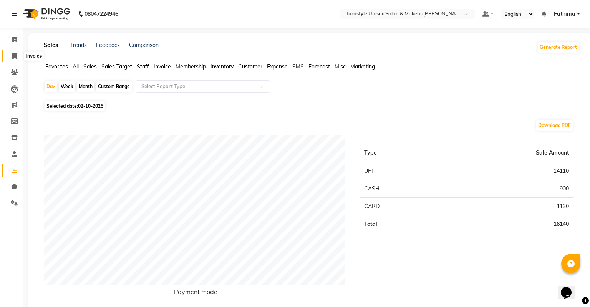
click at [14, 52] on span at bounding box center [14, 56] width 13 height 9
select select "service"
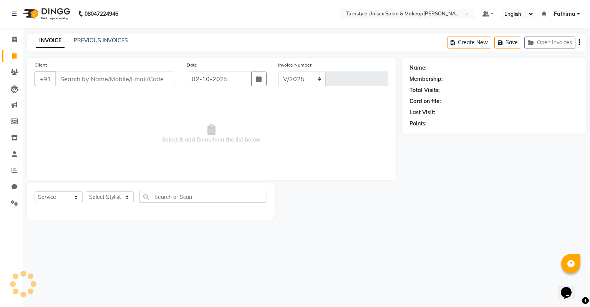
select select "9091"
type input "0067"
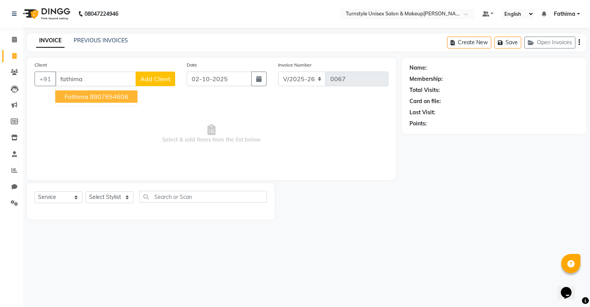
click at [100, 96] on ngb-highlight "8807654606" at bounding box center [109, 97] width 38 height 8
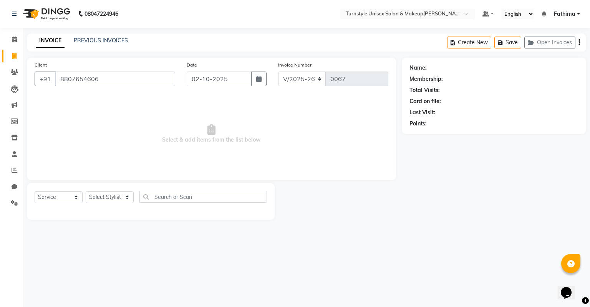
type input "8807654606"
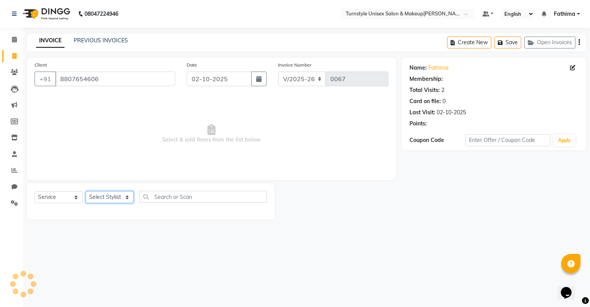
click at [122, 198] on select "Select Stylist Fathima Jeetu Lalita Saif Saju Sara Semoli Shadil Shahrukh Uvaish" at bounding box center [110, 197] width 48 height 12
select select "93349"
click at [86, 191] on select "Select Stylist Fathima Jeetu Lalita Saif Saju Sara Semoli Shadil Shahrukh Uvaish" at bounding box center [110, 197] width 48 height 12
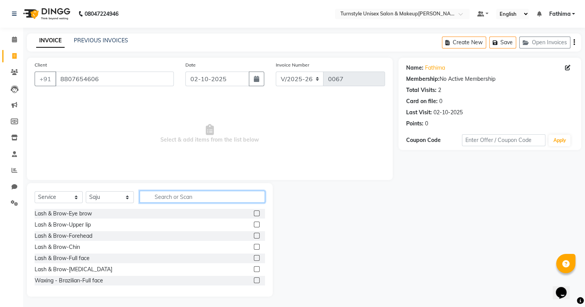
click at [166, 198] on input "text" at bounding box center [202, 197] width 125 height 12
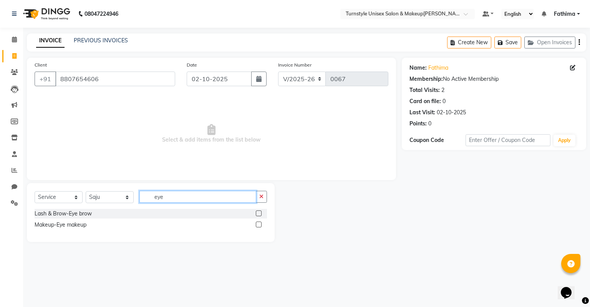
type input "eye"
click at [260, 216] on div at bounding box center [258, 214] width 5 height 8
click at [257, 212] on label at bounding box center [259, 213] width 6 height 6
click at [257, 212] on input "checkbox" at bounding box center [258, 213] width 5 height 5
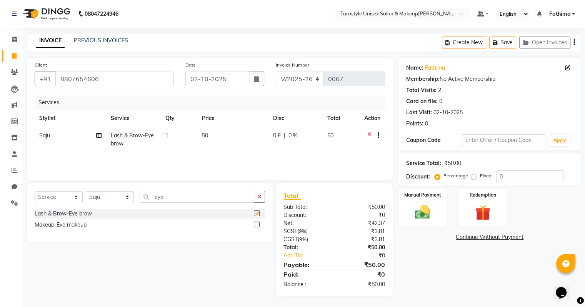
checkbox input "false"
click at [412, 201] on div "Manual Payment" at bounding box center [422, 208] width 50 height 40
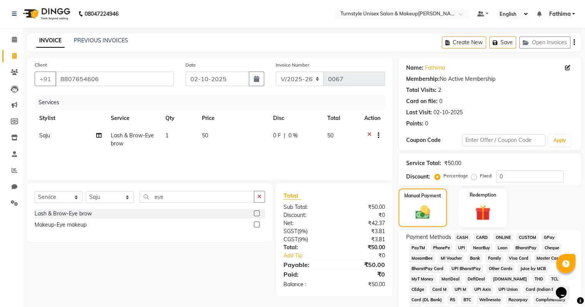
click at [460, 249] on span "UPI" at bounding box center [461, 247] width 12 height 9
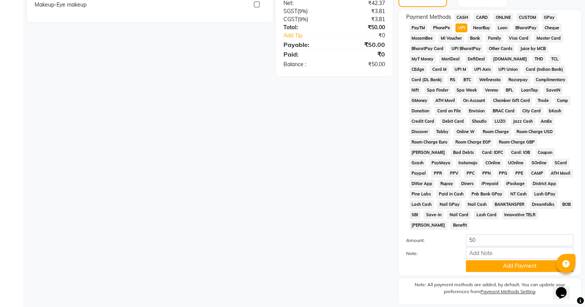
scroll to position [240, 0]
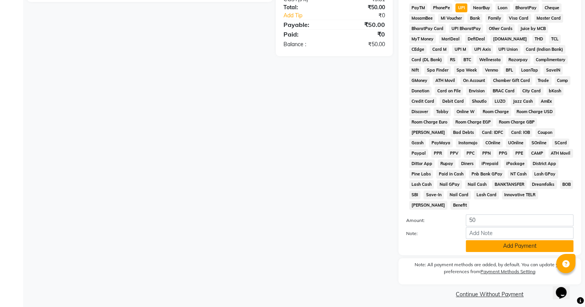
click at [522, 241] on button "Add Payment" at bounding box center [519, 246] width 108 height 12
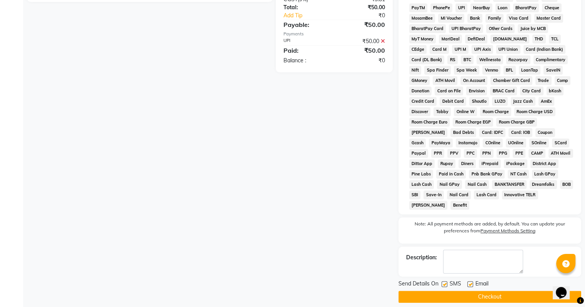
click at [472, 281] on label at bounding box center [470, 284] width 6 height 6
click at [472, 282] on input "checkbox" at bounding box center [469, 284] width 5 height 5
checkbox input "false"
click at [472, 291] on button "Checkout" at bounding box center [489, 297] width 183 height 12
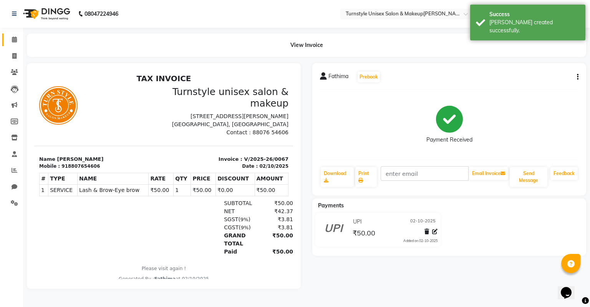
click at [10, 41] on span at bounding box center [14, 39] width 13 height 9
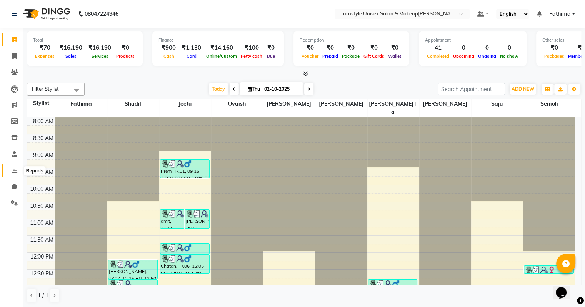
click at [18, 171] on span at bounding box center [14, 170] width 13 height 9
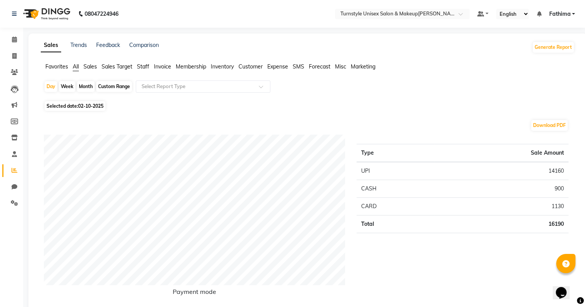
click at [91, 68] on span "Sales" at bounding box center [89, 66] width 13 height 7
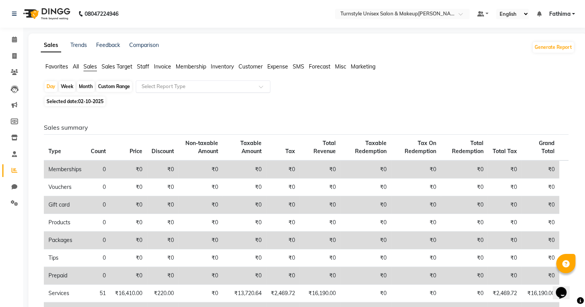
click at [166, 89] on input "text" at bounding box center [195, 87] width 111 height 8
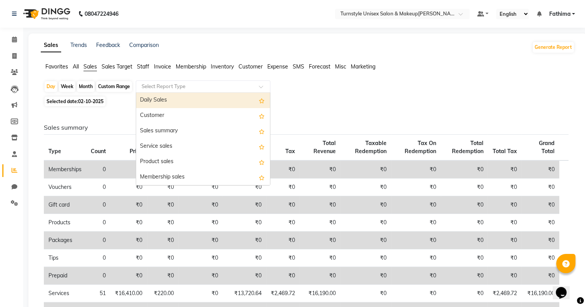
click at [163, 102] on div "Daily Sales" at bounding box center [203, 100] width 134 height 15
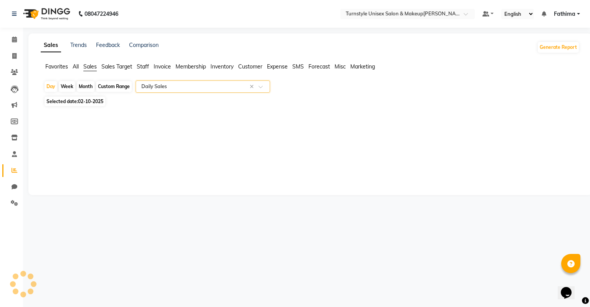
select select "full_report"
select select "pdf"
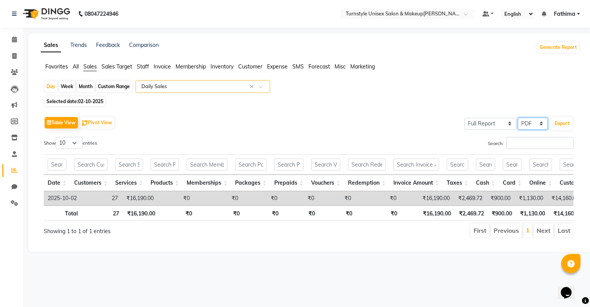
click at [529, 125] on select "Select CSV PDF" at bounding box center [533, 124] width 30 height 12
click at [519, 118] on select "Select CSV PDF" at bounding box center [533, 124] width 30 height 12
click at [529, 125] on select "Select CSV PDF" at bounding box center [533, 124] width 30 height 12
click at [568, 122] on button "Export" at bounding box center [562, 123] width 21 height 13
select select "monospace"
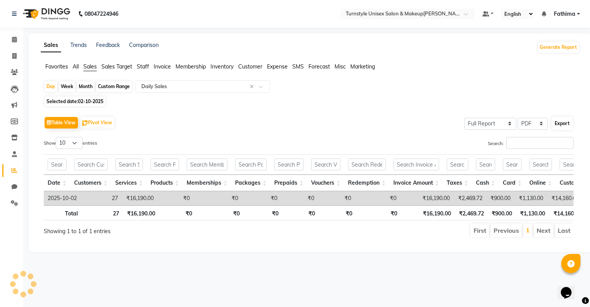
select select "19px"
select select "template_1"
select select "A4"
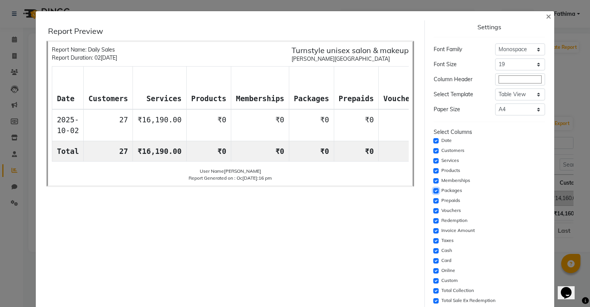
click at [434, 189] on input "checkbox" at bounding box center [436, 190] width 5 height 5
checkbox input "false"
click at [434, 180] on input "checkbox" at bounding box center [436, 180] width 5 height 5
checkbox input "false"
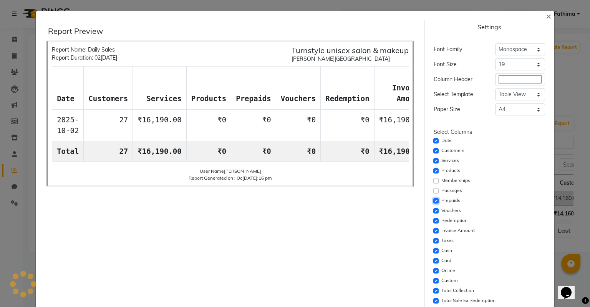
click at [434, 202] on input "checkbox" at bounding box center [436, 200] width 5 height 5
checkbox input "false"
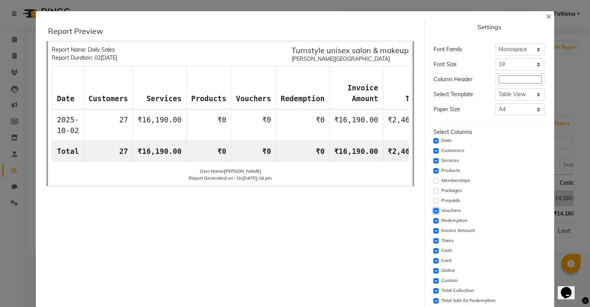
click at [434, 212] on input "checkbox" at bounding box center [436, 210] width 5 height 5
checkbox input "false"
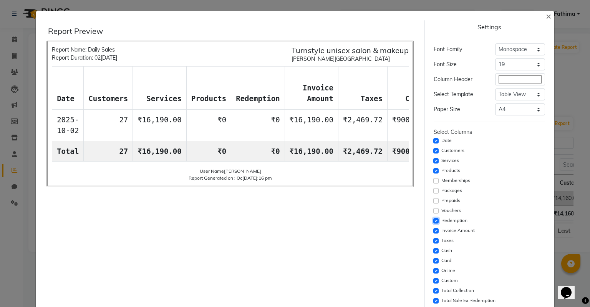
click at [434, 223] on input "checkbox" at bounding box center [436, 220] width 5 height 5
checkbox input "false"
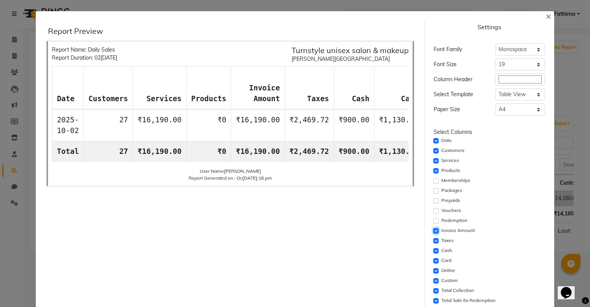
click at [434, 229] on input "checkbox" at bounding box center [436, 230] width 5 height 5
checkbox input "false"
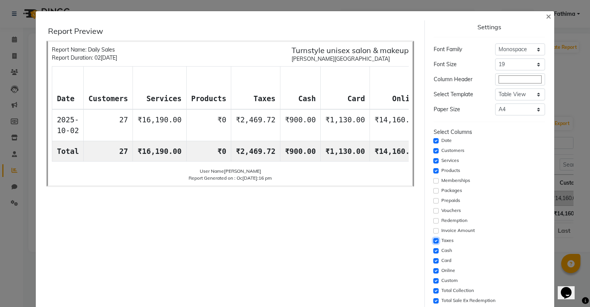
click at [434, 239] on input "checkbox" at bounding box center [436, 240] width 5 height 5
checkbox input "false"
click at [434, 228] on input "checkbox" at bounding box center [436, 230] width 5 height 5
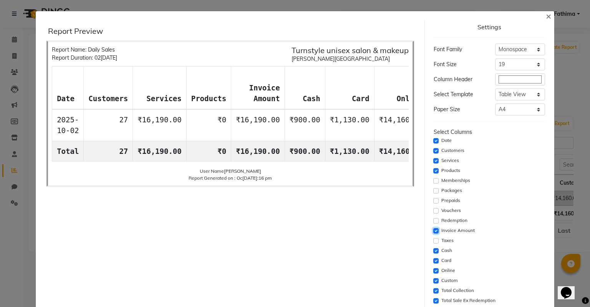
scroll to position [38, 0]
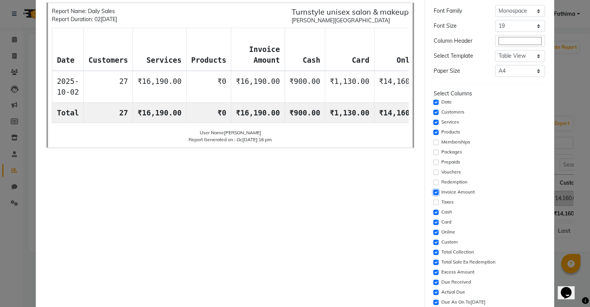
click at [434, 190] on input "checkbox" at bounding box center [436, 192] width 5 height 5
checkbox input "false"
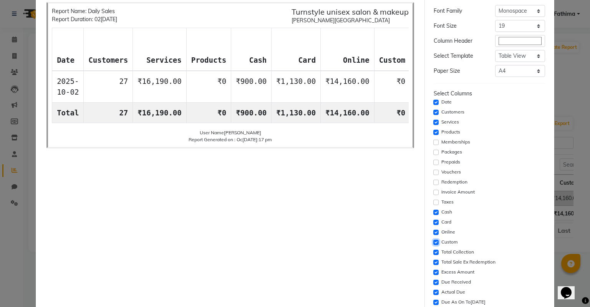
click at [434, 241] on input "checkbox" at bounding box center [436, 241] width 5 height 5
checkbox input "false"
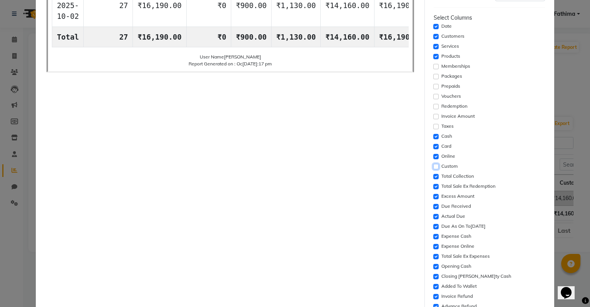
scroll to position [115, 0]
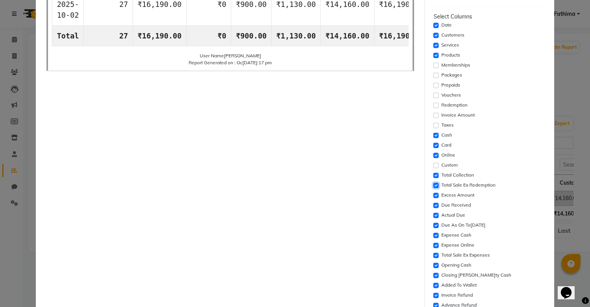
click at [434, 186] on input "checkbox" at bounding box center [436, 185] width 5 height 5
checkbox input "false"
click at [434, 198] on div "Excess Amount" at bounding box center [489, 195] width 111 height 9
click at [434, 205] on input "checkbox" at bounding box center [436, 205] width 5 height 5
checkbox input "false"
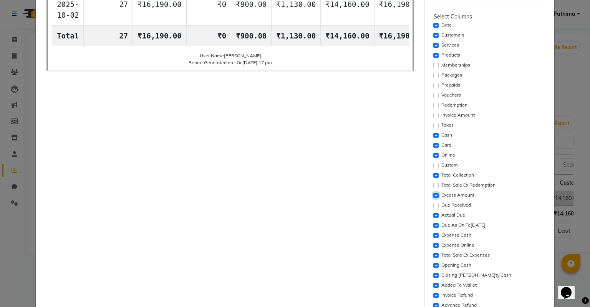
click at [434, 194] on input "checkbox" at bounding box center [436, 195] width 5 height 5
checkbox input "false"
click at [434, 216] on input "checkbox" at bounding box center [436, 215] width 5 height 5
checkbox input "false"
click at [434, 224] on input "checkbox" at bounding box center [436, 225] width 5 height 5
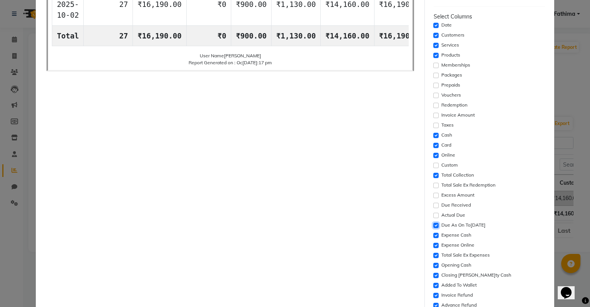
checkbox input "false"
click at [434, 233] on input "checkbox" at bounding box center [436, 235] width 5 height 5
checkbox input "false"
click at [434, 244] on input "checkbox" at bounding box center [436, 245] width 5 height 5
checkbox input "false"
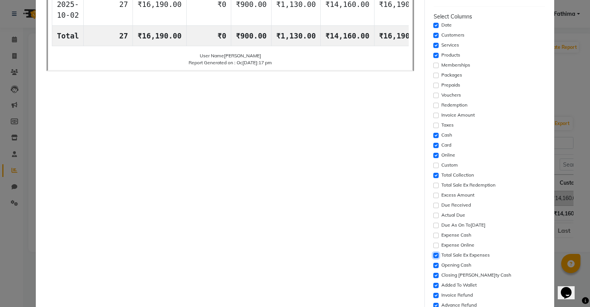
click at [434, 254] on input "checkbox" at bounding box center [436, 255] width 5 height 5
checkbox input "false"
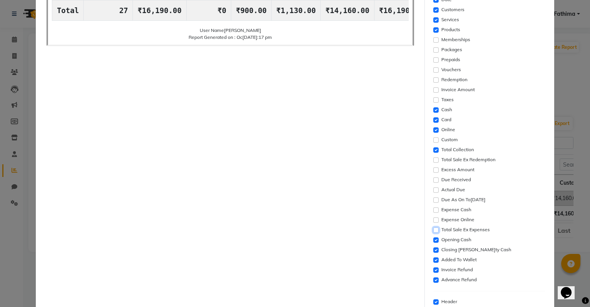
scroll to position [154, 0]
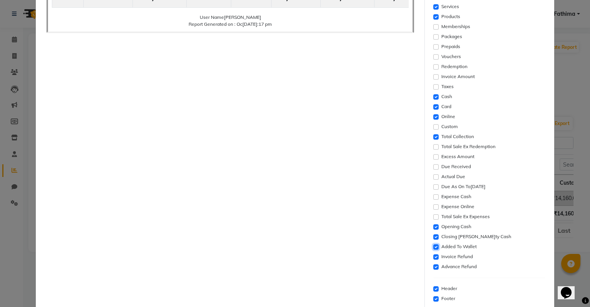
click at [434, 248] on input "checkbox" at bounding box center [436, 246] width 5 height 5
checkbox input "false"
click at [434, 255] on input "checkbox" at bounding box center [436, 256] width 5 height 5
checkbox input "false"
click at [434, 266] on input "checkbox" at bounding box center [436, 266] width 5 height 5
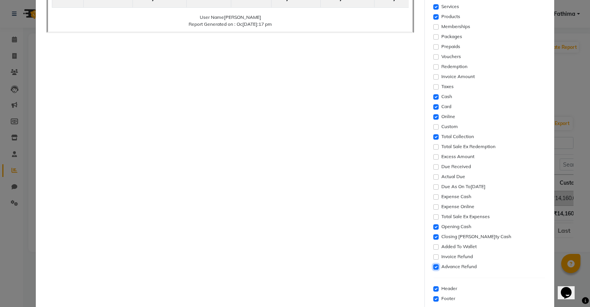
checkbox input "false"
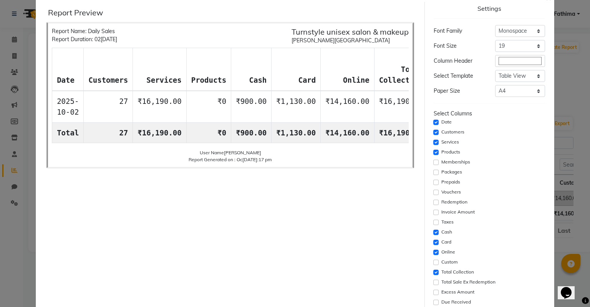
scroll to position [0, 0]
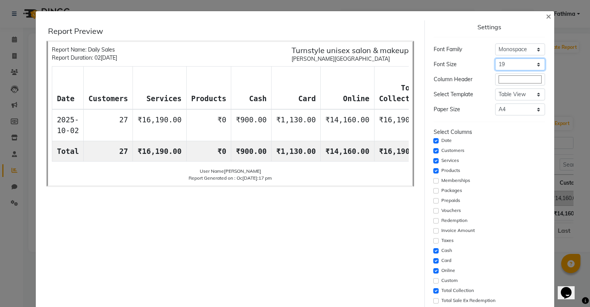
click at [512, 65] on select "Select 8 9 10 11 12 13 14 15 16 17 18 19 20" at bounding box center [520, 64] width 50 height 12
click at [495, 58] on select "Select 8 9 10 11 12 13 14 15 16 17 18 19 20" at bounding box center [520, 64] width 50 height 12
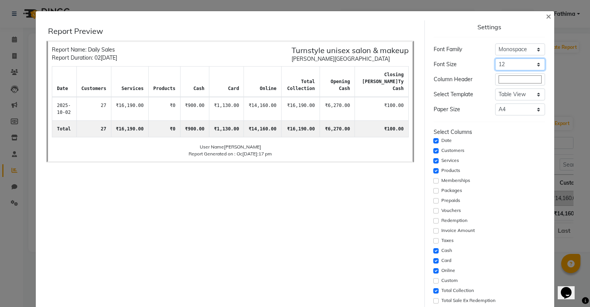
click at [505, 66] on select "Select 8 9 10 11 12 13 14 15 16 17 18 19 20" at bounding box center [520, 64] width 50 height 12
click at [495, 58] on select "Select 8 9 10 11 12 13 14 15 16 17 18 19 20" at bounding box center [520, 64] width 50 height 12
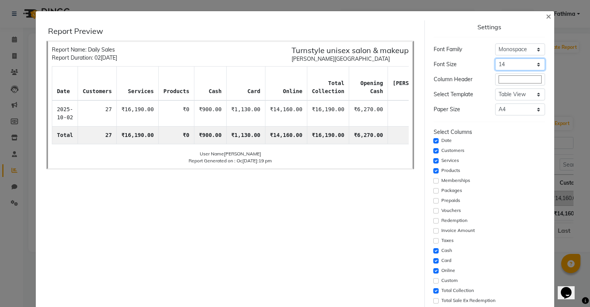
click at [507, 62] on select "Select 8 9 10 11 12 13 14 15 16 17 18 19 20" at bounding box center [520, 64] width 50 height 12
select select "18px"
click at [495, 58] on select "Select 8 9 10 11 12 13 14 15 16 17 18 19 20" at bounding box center [520, 64] width 50 height 12
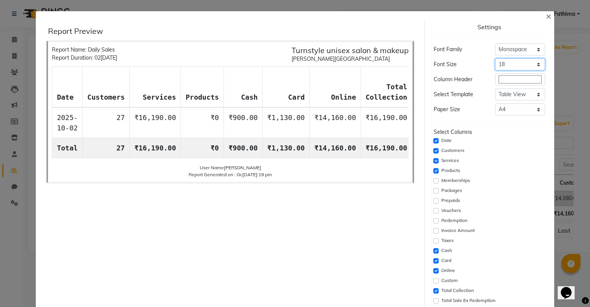
click at [507, 67] on select "Select 8 9 10 11 12 13 14 15 16 17 18 19 20" at bounding box center [520, 64] width 50 height 12
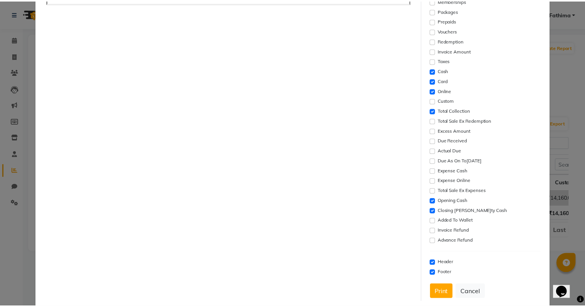
scroll to position [191, 0]
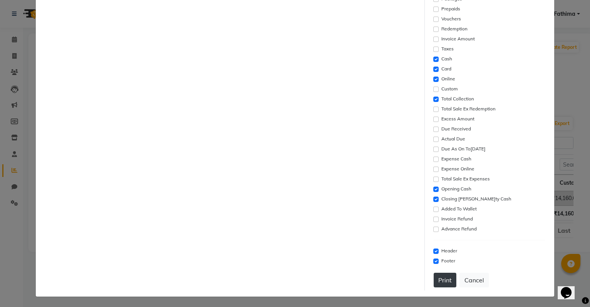
click at [439, 284] on button "Print" at bounding box center [445, 280] width 23 height 15
click at [463, 278] on button "Cancel" at bounding box center [475, 280] width 30 height 15
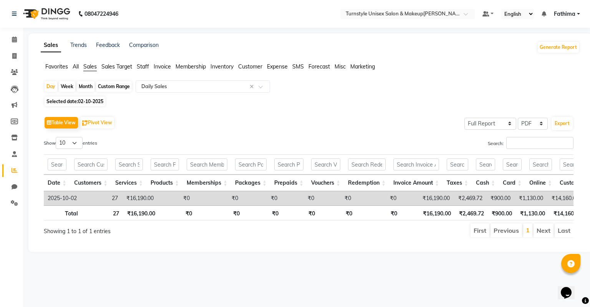
click at [106, 66] on span "Sales Target" at bounding box center [116, 66] width 31 height 7
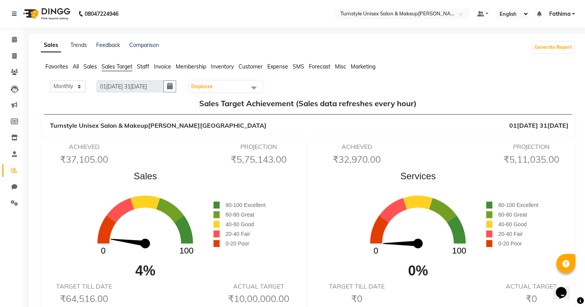
click at [141, 66] on span "Staff" at bounding box center [143, 66] width 12 height 7
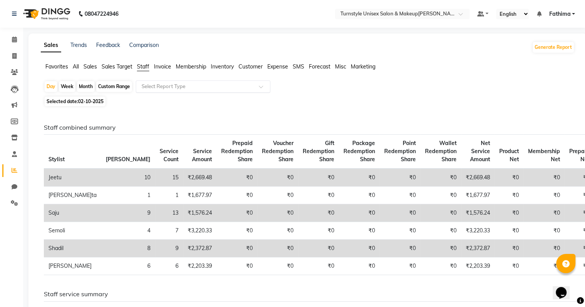
click at [156, 84] on input "text" at bounding box center [195, 87] width 111 height 8
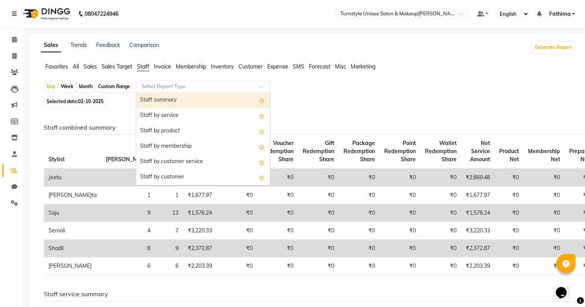
click at [156, 96] on div "Staff summary" at bounding box center [203, 100] width 134 height 15
select select "full_report"
select select "pdf"
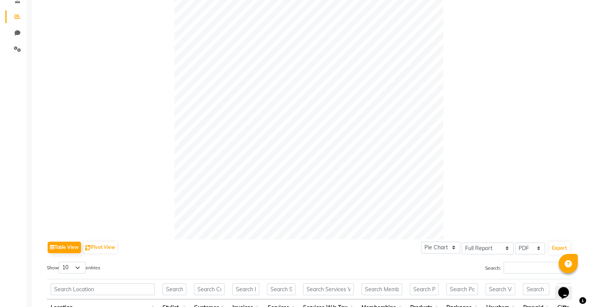
scroll to position [317, 0]
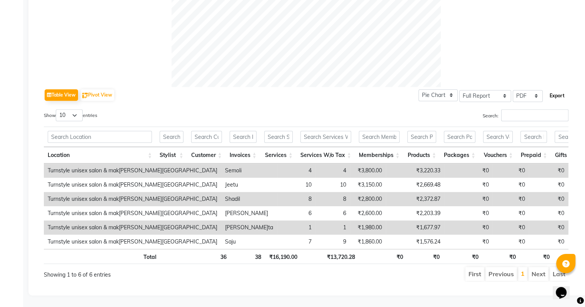
click at [547, 89] on button "Export" at bounding box center [556, 95] width 21 height 13
select select "monospace"
select select "18px"
select select "template_1"
select select "A4"
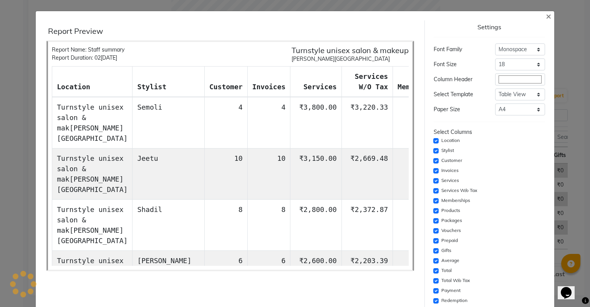
click at [447, 142] on label "Location" at bounding box center [451, 140] width 18 height 7
click at [434, 139] on input "checkbox" at bounding box center [436, 140] width 5 height 5
checkbox input "false"
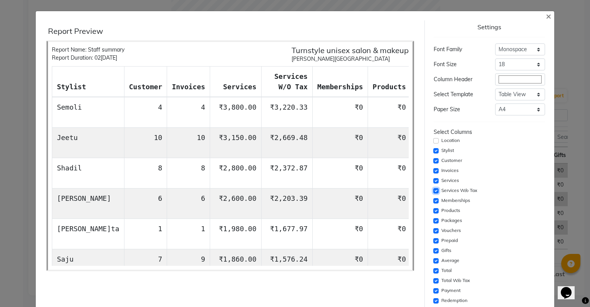
click at [434, 190] on input "checkbox" at bounding box center [436, 190] width 5 height 5
checkbox input "false"
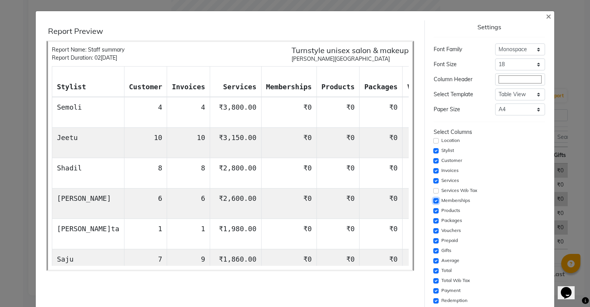
click at [434, 202] on input "checkbox" at bounding box center [436, 200] width 5 height 5
checkbox input "false"
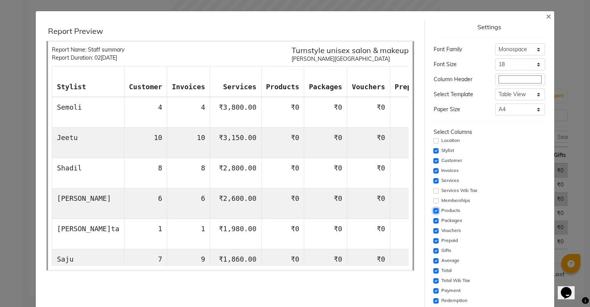
click at [434, 208] on input "checkbox" at bounding box center [436, 210] width 5 height 5
checkbox input "false"
click at [434, 219] on input "checkbox" at bounding box center [436, 220] width 5 height 5
checkbox input "false"
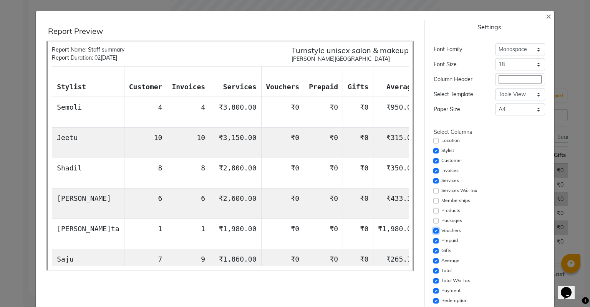
click at [434, 229] on input "checkbox" at bounding box center [436, 230] width 5 height 5
checkbox input "false"
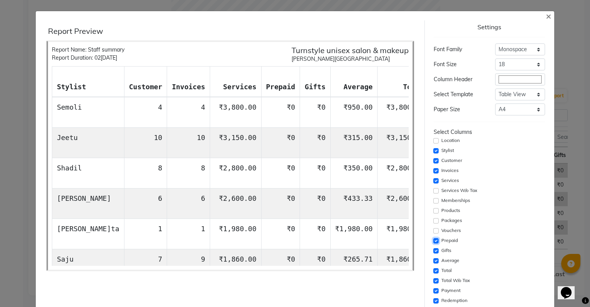
click at [434, 241] on input "checkbox" at bounding box center [436, 240] width 5 height 5
checkbox input "false"
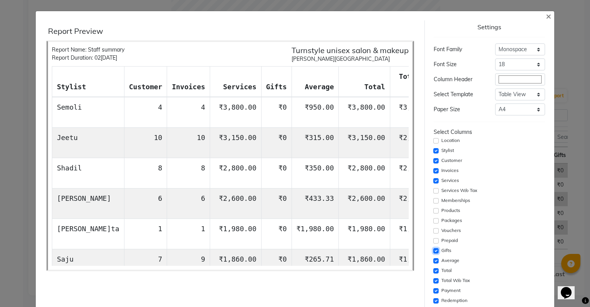
click at [434, 248] on input "checkbox" at bounding box center [436, 250] width 5 height 5
checkbox input "false"
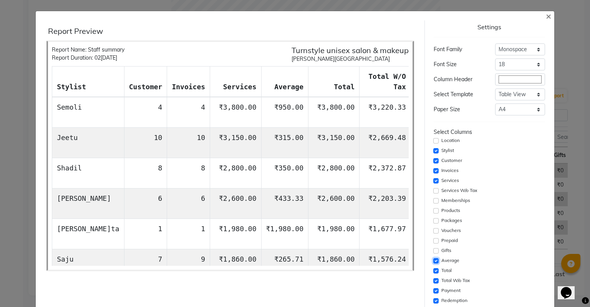
click at [434, 263] on input "checkbox" at bounding box center [436, 260] width 5 height 5
checkbox input "false"
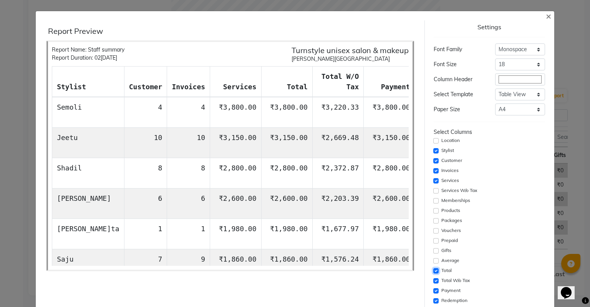
click at [434, 271] on input "checkbox" at bounding box center [436, 270] width 5 height 5
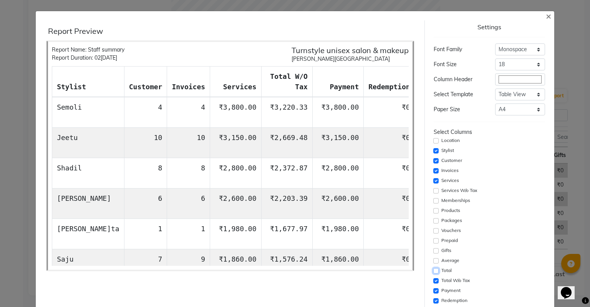
click at [434, 271] on input "checkbox" at bounding box center [436, 270] width 5 height 5
checkbox input "true"
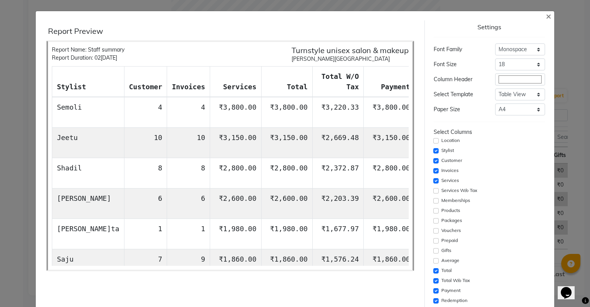
click at [434, 277] on div "Total W/o Tax" at bounding box center [489, 280] width 111 height 9
click at [434, 279] on input "checkbox" at bounding box center [436, 280] width 5 height 5
checkbox input "false"
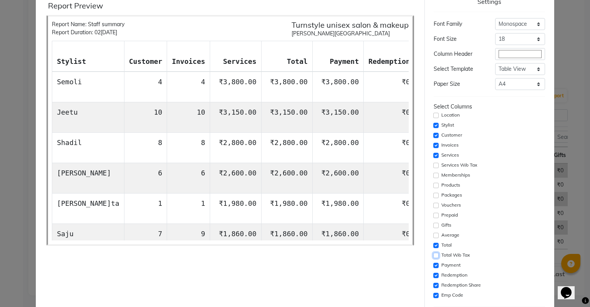
scroll to position [38, 0]
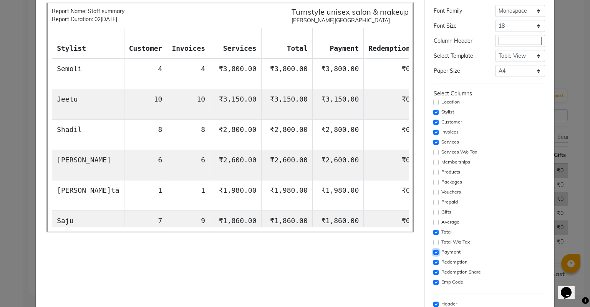
click at [434, 252] on input "checkbox" at bounding box center [436, 251] width 5 height 5
checkbox input "false"
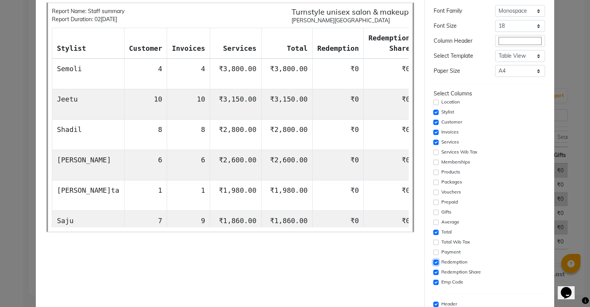
click at [434, 264] on input "checkbox" at bounding box center [436, 261] width 5 height 5
checkbox input "false"
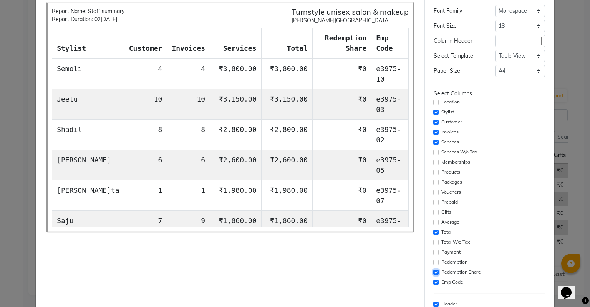
click at [434, 273] on input "checkbox" at bounding box center [436, 271] width 5 height 5
checkbox input "false"
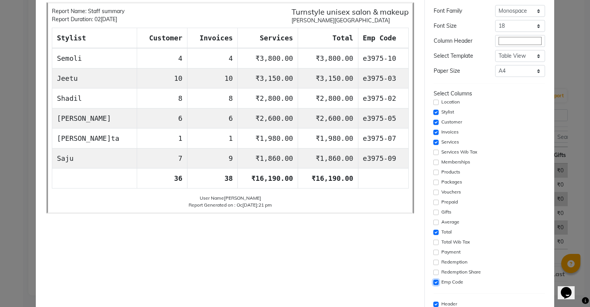
click at [434, 283] on input "checkbox" at bounding box center [436, 281] width 5 height 5
checkbox input "false"
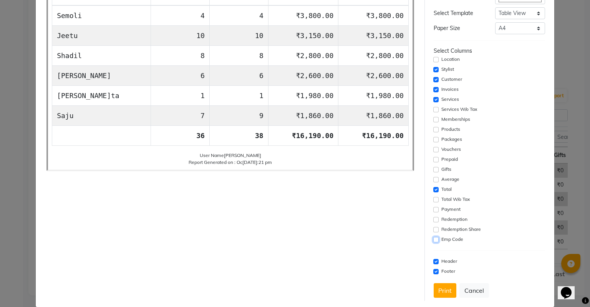
scroll to position [91, 0]
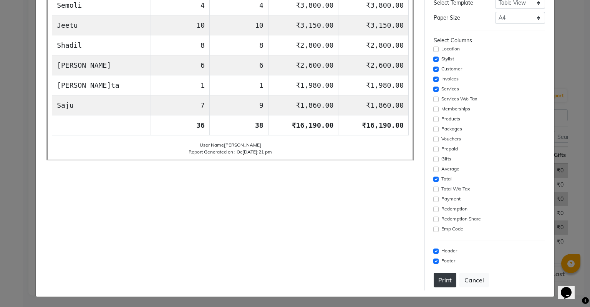
click at [447, 278] on button "Print" at bounding box center [445, 280] width 23 height 15
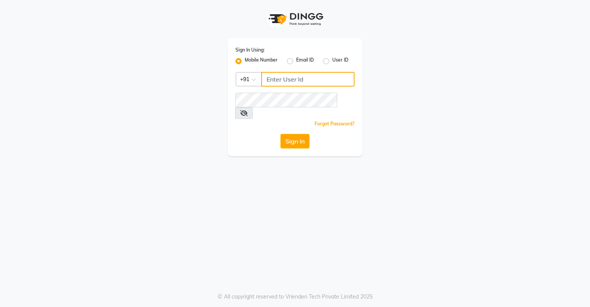
click at [291, 81] on input "Username" at bounding box center [307, 79] width 93 height 15
type input "8807654606"
click at [283, 118] on div "Sign In Using: Mobile Number Email ID User ID Country Code × [PHONE_NUMBER] Rem…" at bounding box center [295, 97] width 135 height 118
click at [295, 91] on div "Sign In Using: Mobile Number Email ID User ID Country Code × [PHONE_NUMBER] Rem…" at bounding box center [295, 97] width 135 height 118
click at [296, 122] on div "Sign In Using: Mobile Number Email ID User ID Country Code × [PHONE_NUMBER] Rem…" at bounding box center [295, 97] width 135 height 118
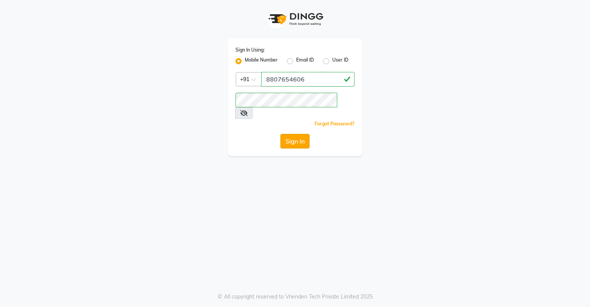
click at [296, 134] on button "Sign In" at bounding box center [295, 141] width 29 height 15
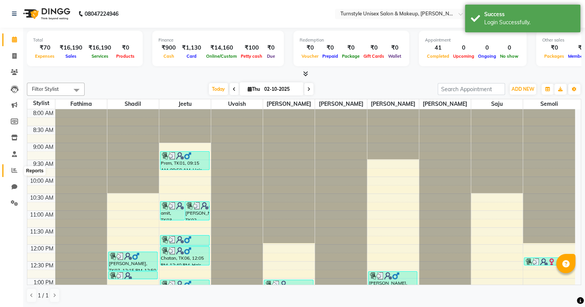
click at [12, 170] on icon at bounding box center [15, 170] width 6 height 6
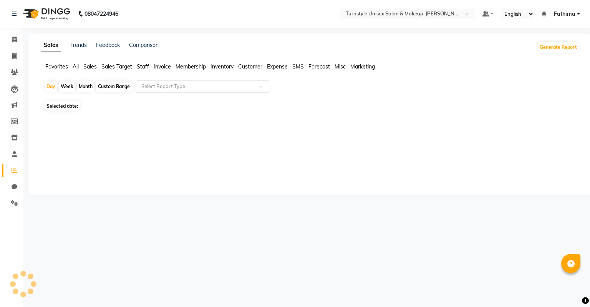
click at [284, 67] on span "Expense" at bounding box center [277, 66] width 21 height 7
click at [241, 88] on input "text" at bounding box center [195, 87] width 111 height 8
click at [231, 84] on input "text" at bounding box center [195, 87] width 111 height 8
click at [189, 244] on div "08047224946 Select Location × Turnstyle Unisex Salon & Makeup, [PERSON_NAME] De…" at bounding box center [295, 153] width 590 height 307
click at [165, 85] on input "text" at bounding box center [195, 87] width 111 height 8
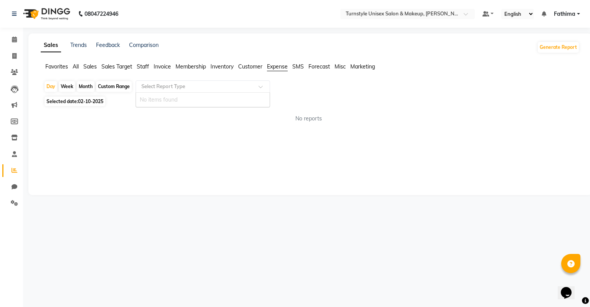
click at [241, 84] on input "text" at bounding box center [195, 87] width 111 height 8
click at [246, 67] on span "Customer" at bounding box center [250, 66] width 24 height 7
click at [268, 67] on span "Expense" at bounding box center [277, 66] width 21 height 7
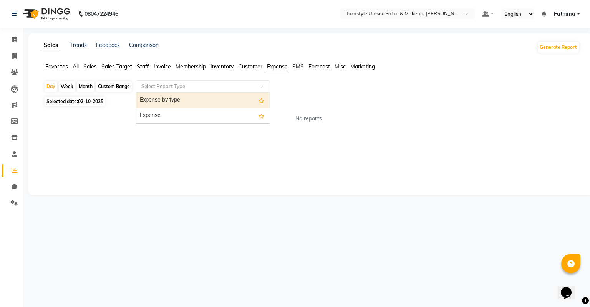
click at [210, 83] on input "text" at bounding box center [195, 87] width 111 height 8
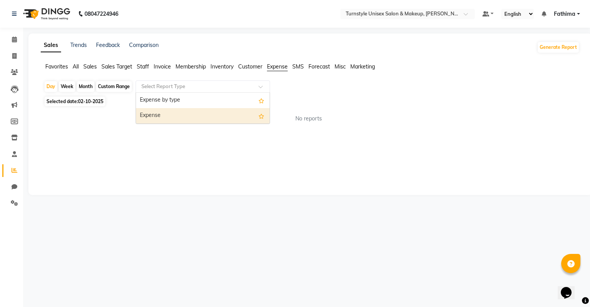
click at [203, 112] on div "Expense" at bounding box center [203, 115] width 134 height 15
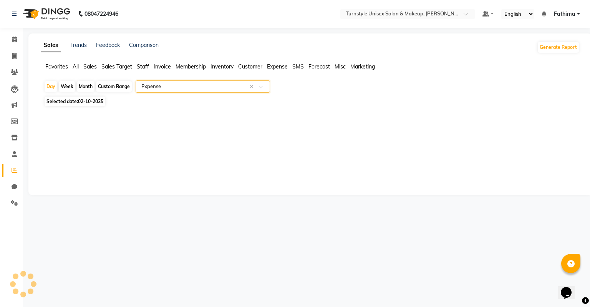
select select "full_report"
select select "pdf"
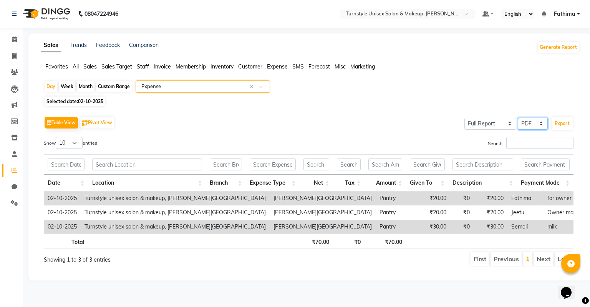
click at [534, 126] on select "Select CSV PDF" at bounding box center [533, 124] width 30 height 12
click at [519, 118] on select "Select CSV PDF" at bounding box center [533, 124] width 30 height 12
click at [562, 121] on button "Export" at bounding box center [562, 123] width 21 height 13
select select "monospace"
select select "18px"
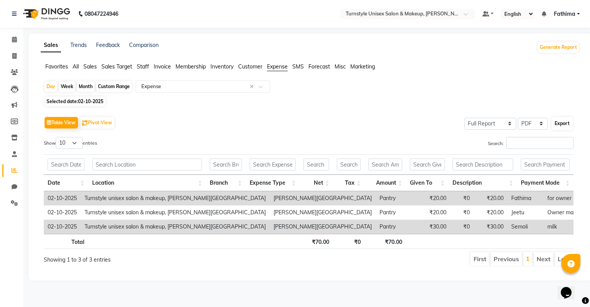
select select "template_1"
select select "A4"
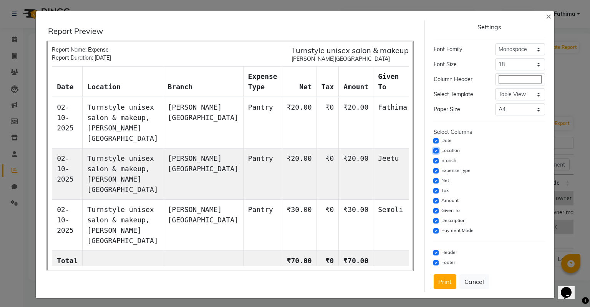
click at [434, 151] on input "checkbox" at bounding box center [436, 150] width 5 height 5
checkbox input "false"
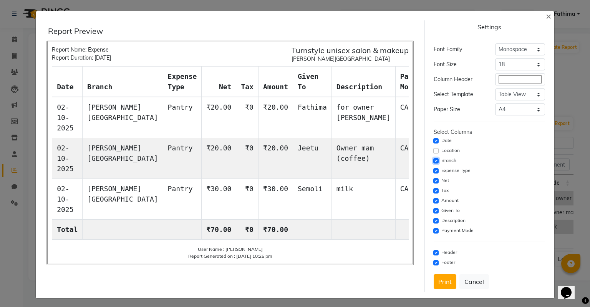
click at [434, 161] on input "checkbox" at bounding box center [436, 160] width 5 height 5
checkbox input "false"
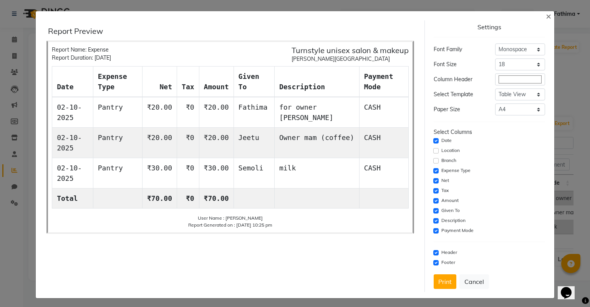
click at [434, 177] on div "Net" at bounding box center [489, 180] width 111 height 9
click at [434, 189] on input "checkbox" at bounding box center [436, 190] width 5 height 5
checkbox input "false"
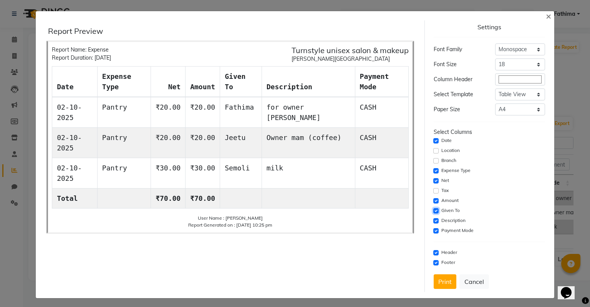
click at [434, 211] on input "checkbox" at bounding box center [436, 210] width 5 height 5
checkbox input "false"
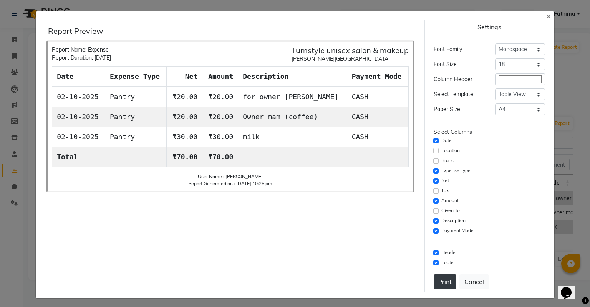
click at [448, 284] on button "Print" at bounding box center [445, 281] width 23 height 15
